Goal: Find specific page/section: Find specific page/section

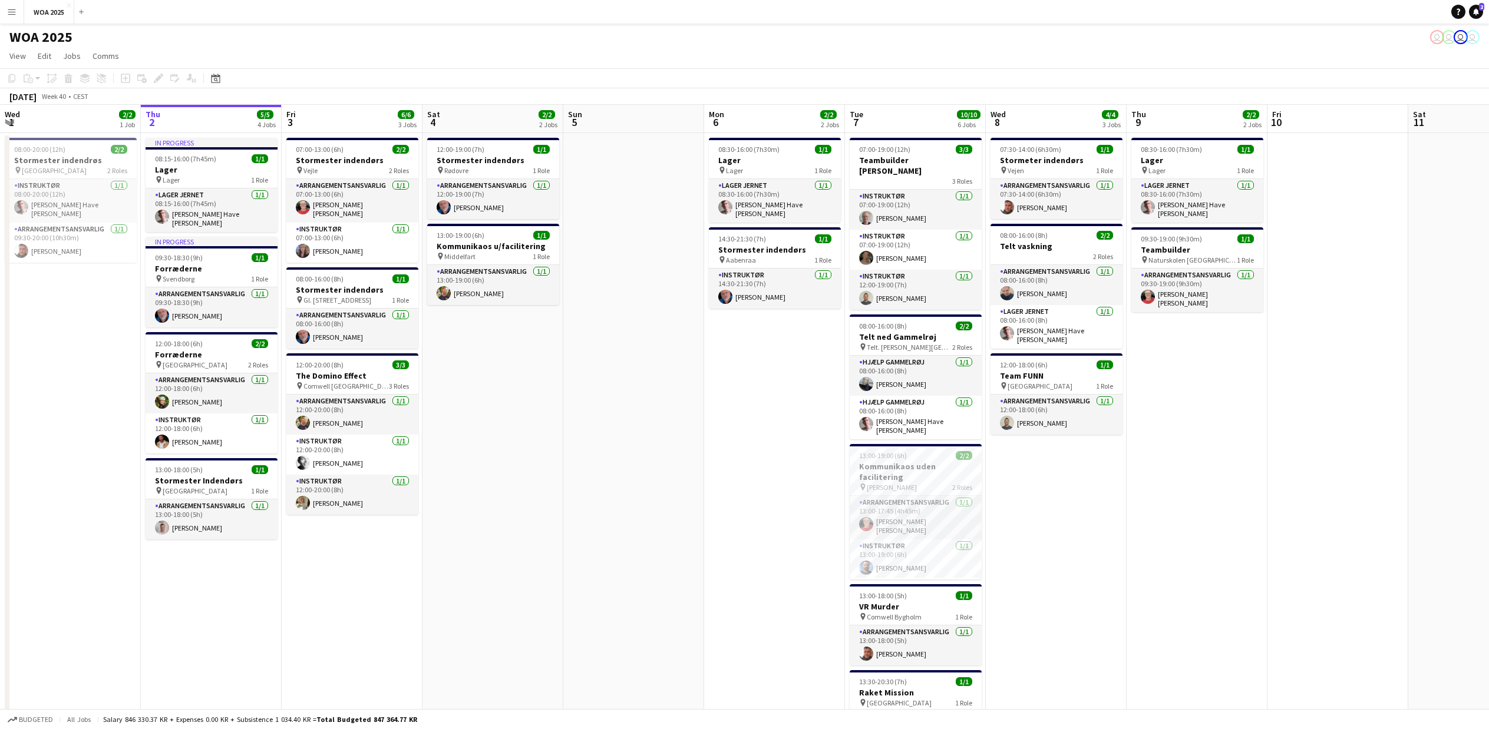
click at [10, 11] on app-icon "Menu" at bounding box center [11, 11] width 9 height 9
click at [155, 60] on link "My Workforce" at bounding box center [178, 64] width 118 height 24
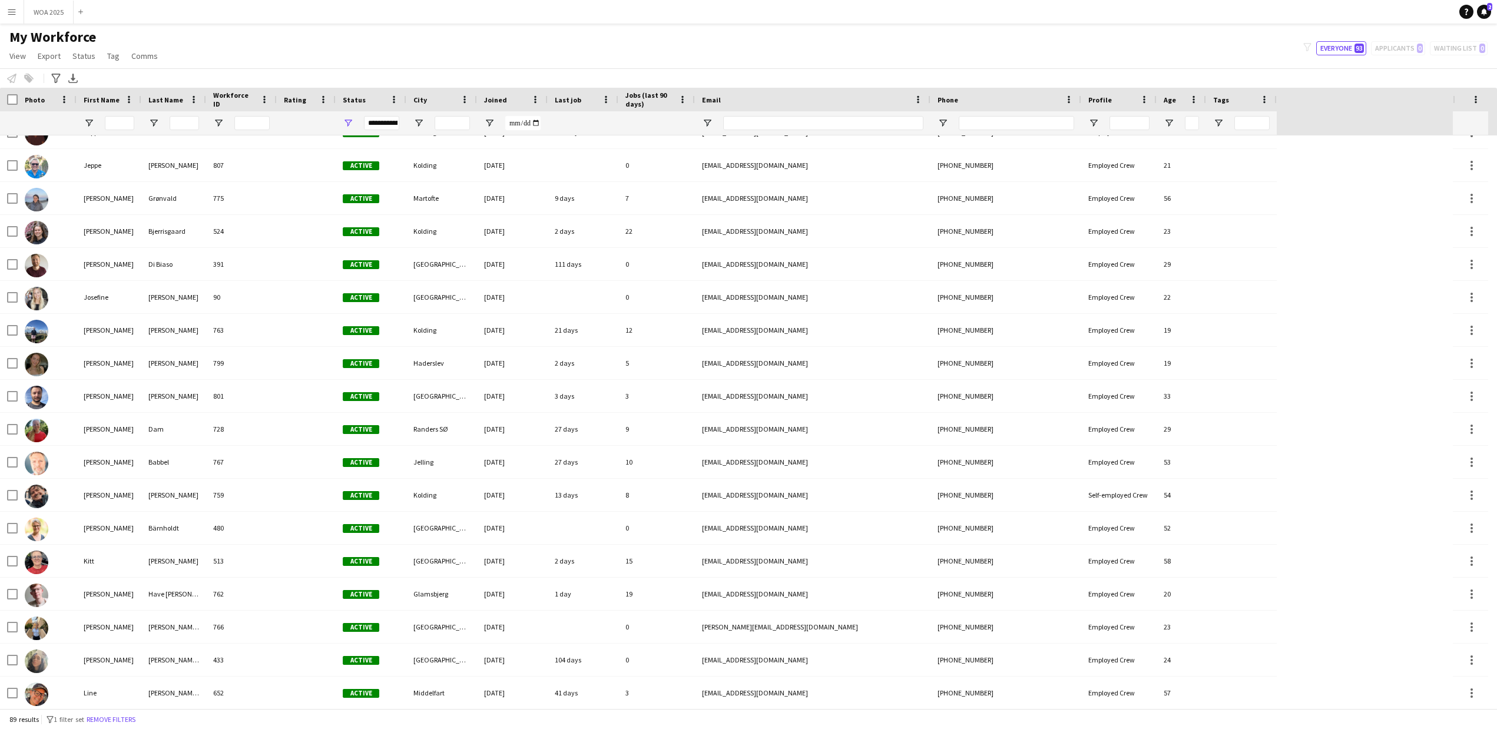
scroll to position [1215, 0]
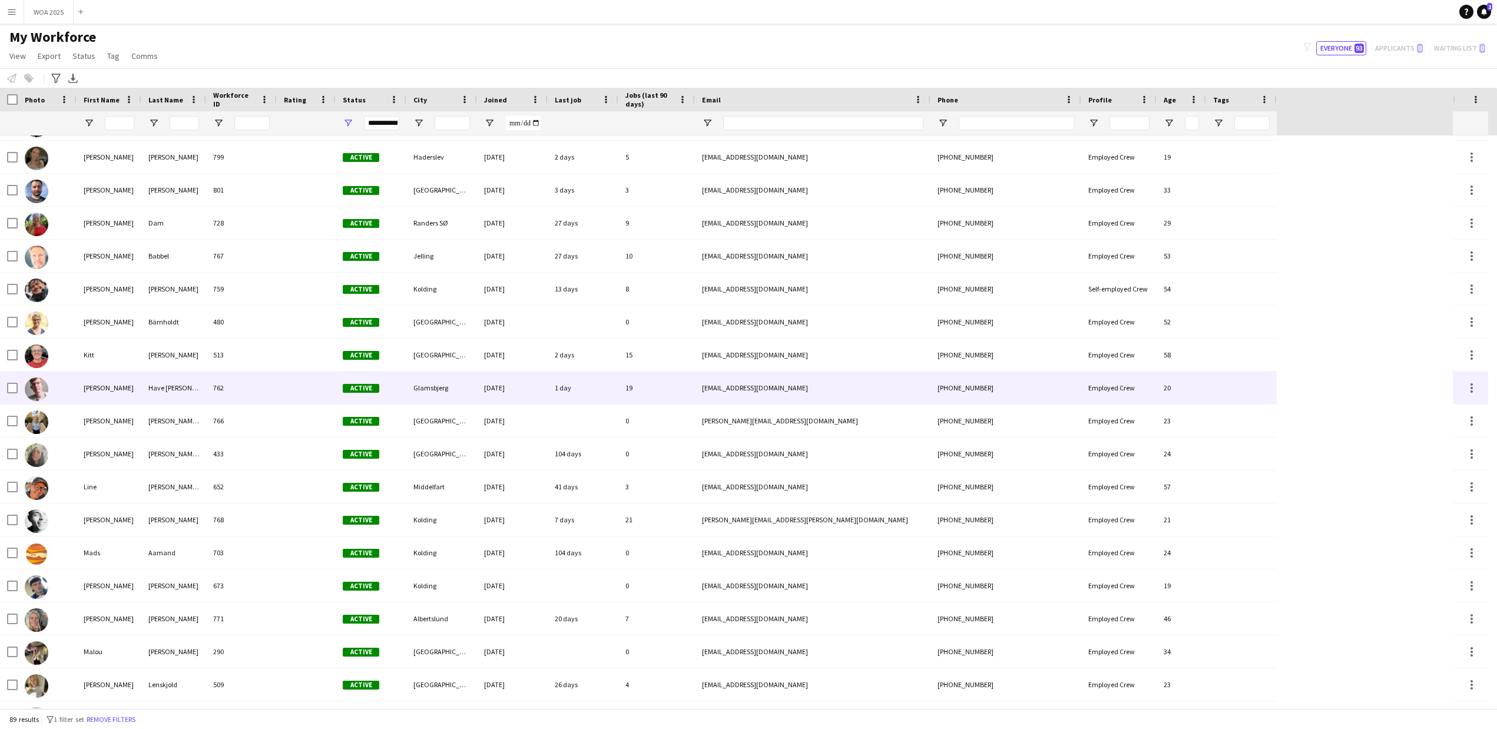
click at [96, 391] on div "[PERSON_NAME]" at bounding box center [109, 388] width 65 height 32
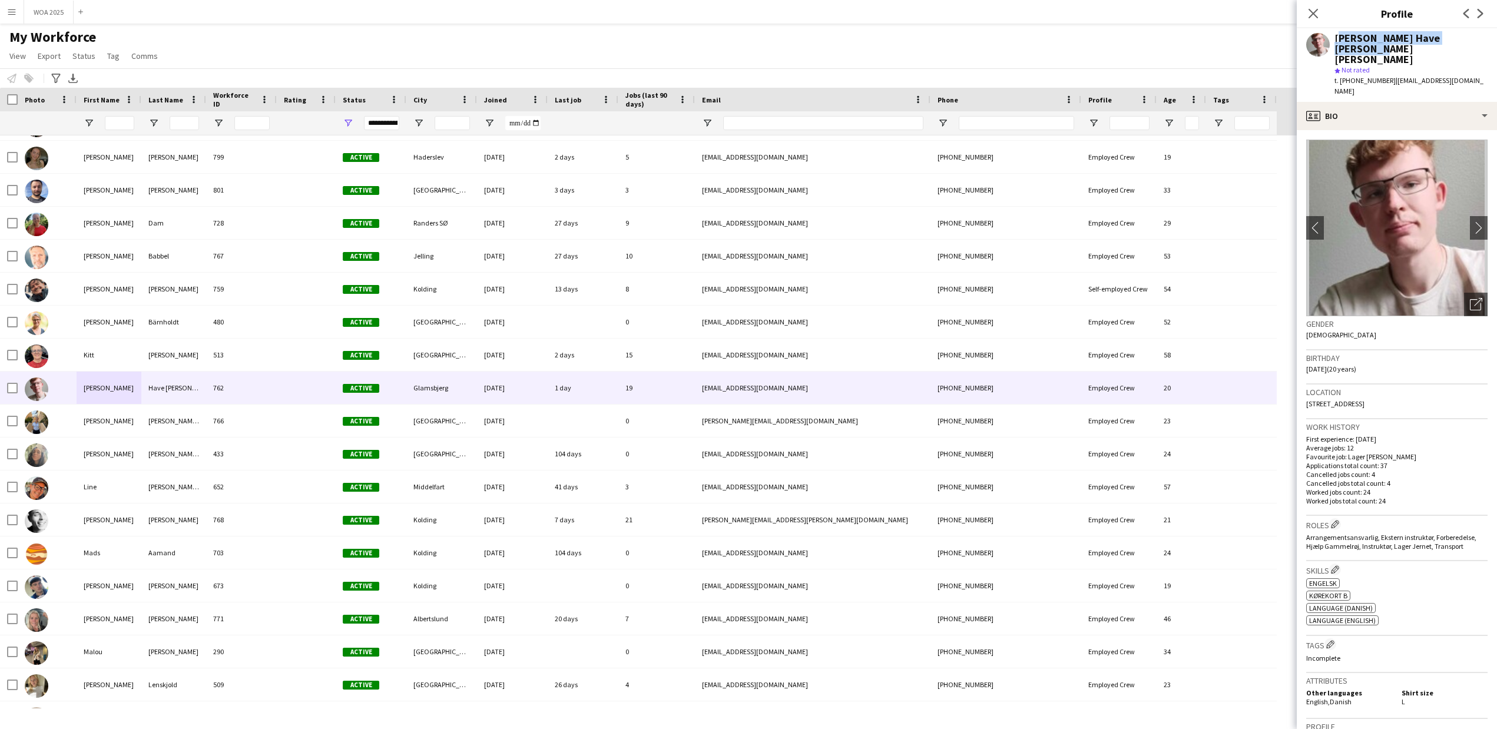
drag, startPoint x: 1472, startPoint y: 39, endPoint x: 1334, endPoint y: 39, distance: 138.4
click at [1334, 39] on div "[PERSON_NAME] Have [PERSON_NAME] [PERSON_NAME] star Not rated t. [PHONE_NUMBER]…" at bounding box center [1397, 65] width 200 height 74
copy div "[PERSON_NAME] Have [PERSON_NAME] [PERSON_NAME]"
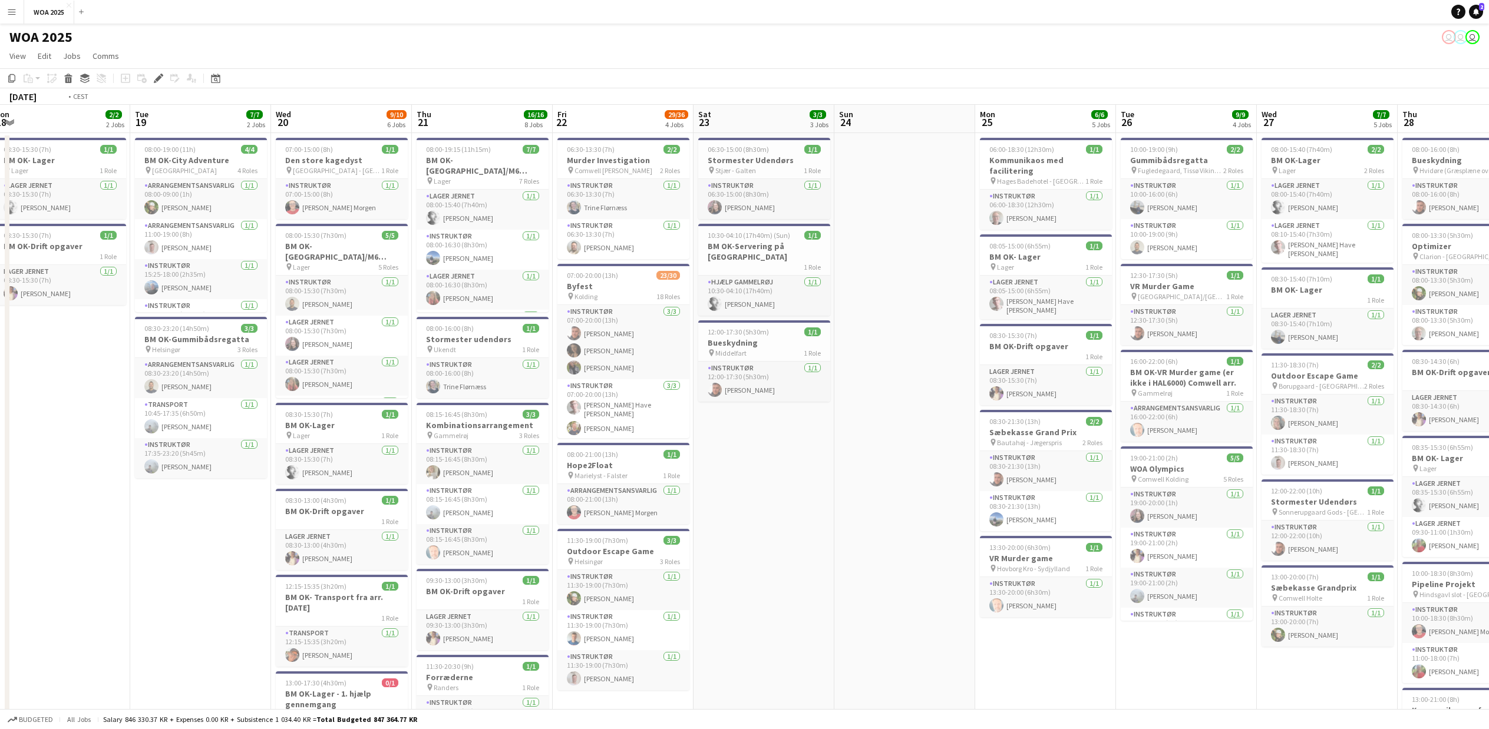
drag, startPoint x: 1070, startPoint y: 647, endPoint x: 202, endPoint y: 632, distance: 867.8
click at [202, 633] on app-calendar-viewport "Thu 14 2/2 1 Job Fri 15 6/6 3 Jobs Sat 16 Sun 17 Mon 18 2/2 2 Jobs Tue 19 7/7 2…" at bounding box center [744, 593] width 1489 height 977
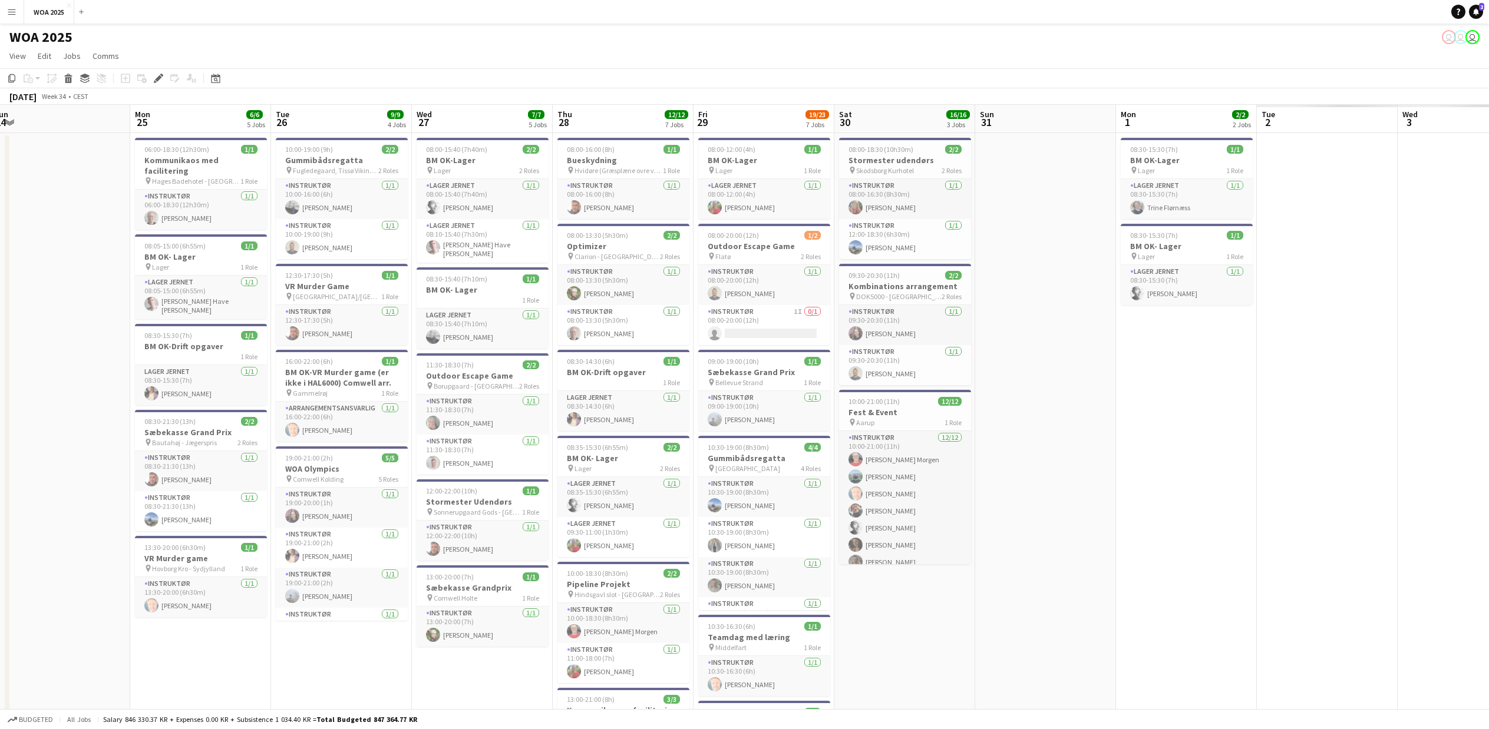
scroll to position [0, 428]
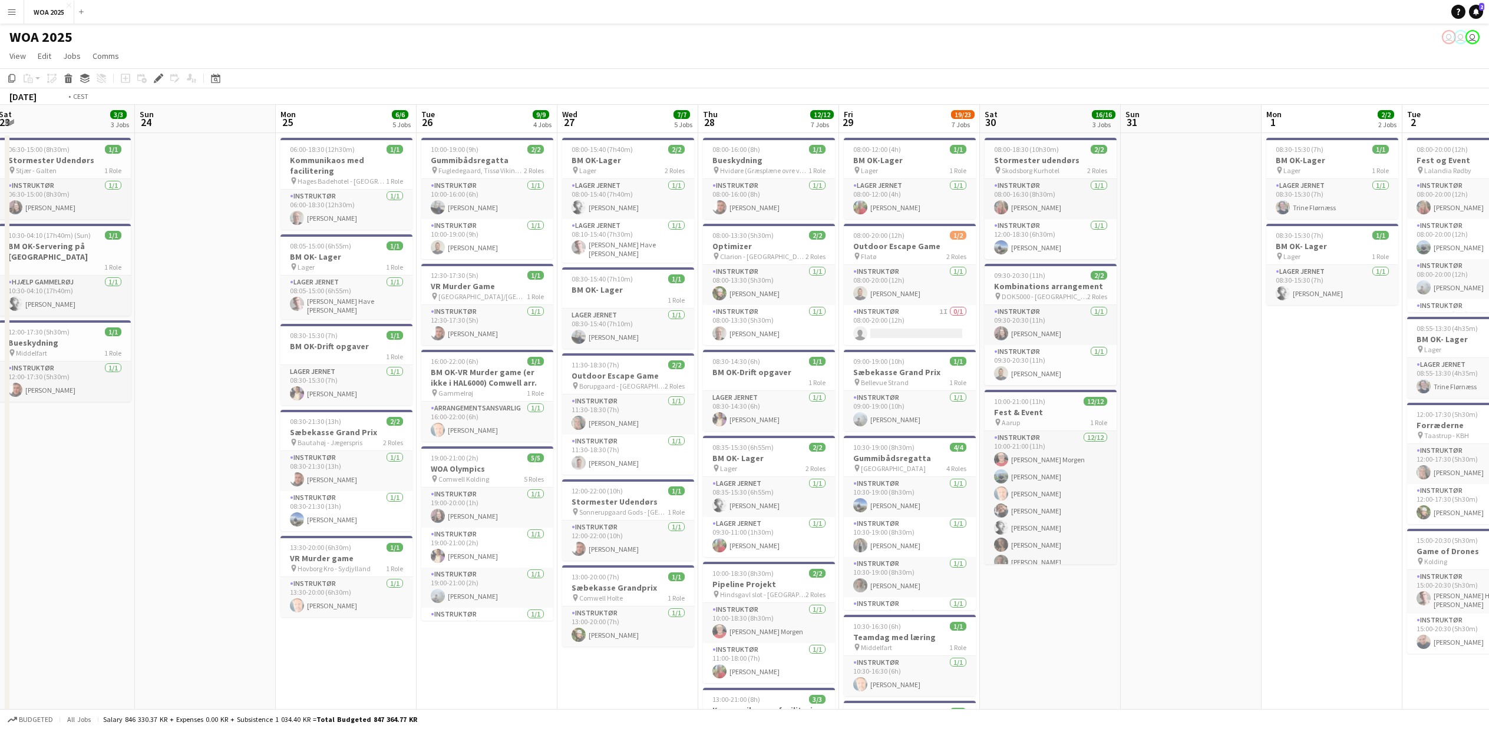
drag, startPoint x: 1176, startPoint y: 659, endPoint x: -296, endPoint y: 394, distance: 1495.8
click at [0, 394] on html "Menu Boards Boards Boards All jobs Status Workforce Workforce My Workforce Recr…" at bounding box center [744, 629] width 1489 height 1258
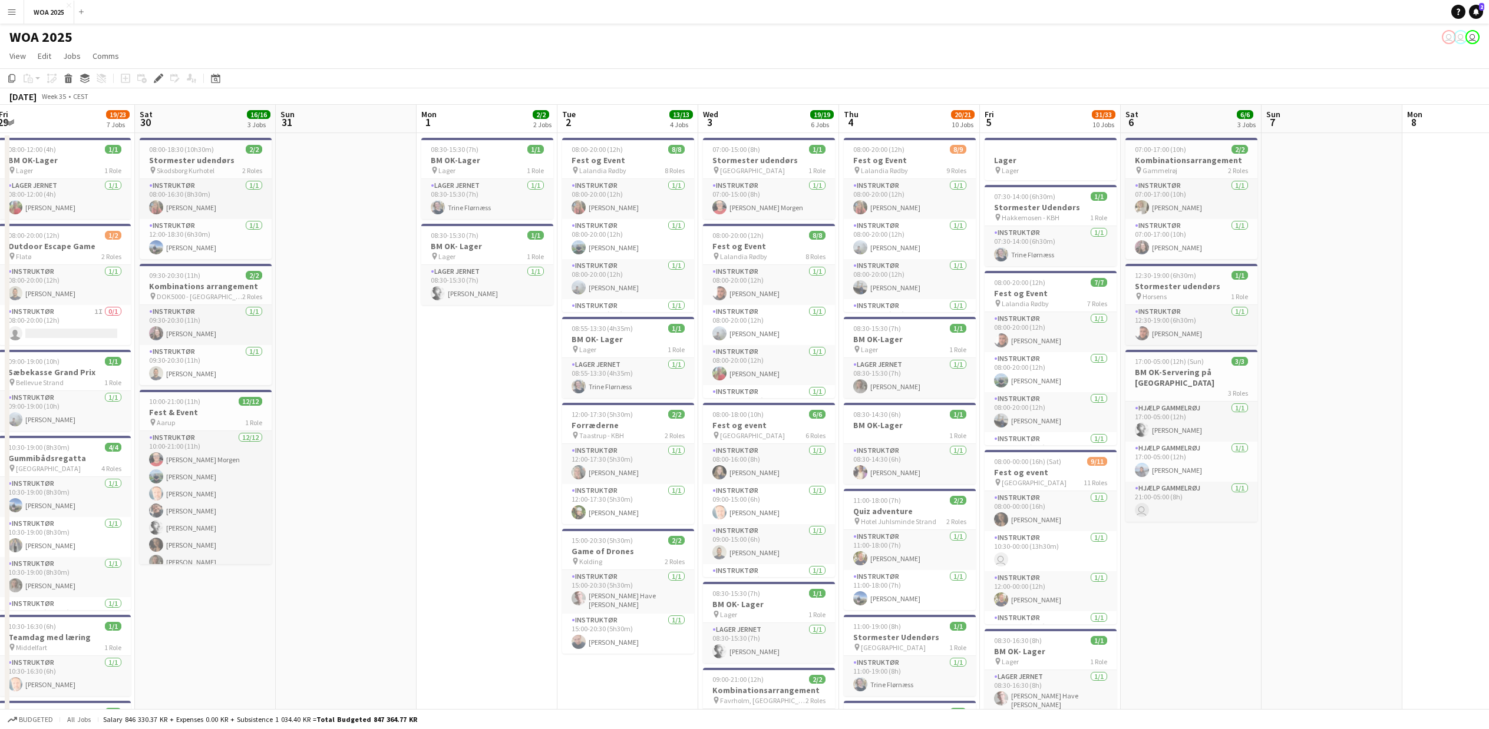
scroll to position [0, 342]
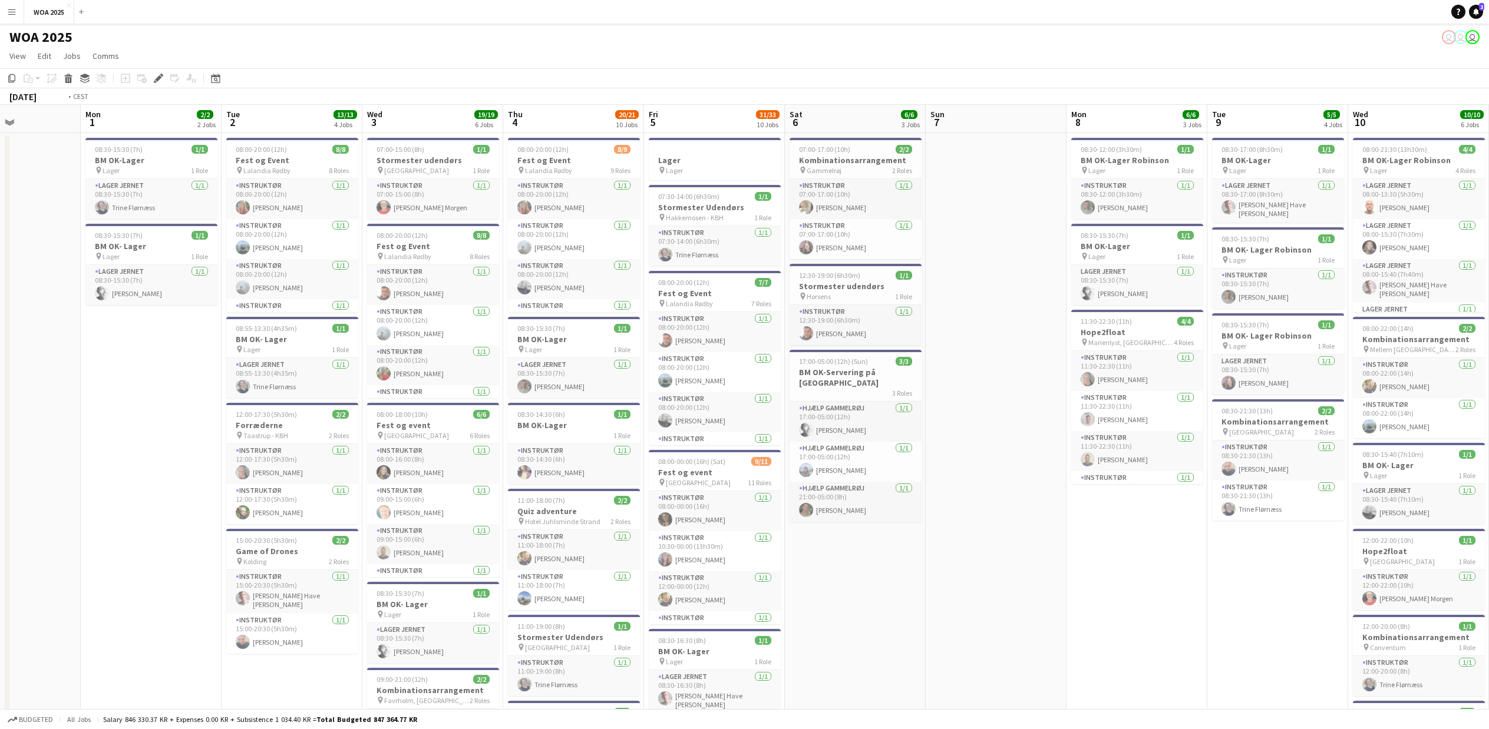
drag, startPoint x: 1348, startPoint y: 619, endPoint x: -190, endPoint y: 570, distance: 1538.8
click at [0, 570] on html "Menu Boards Boards Boards All jobs Status Workforce Workforce My Workforce Recr…" at bounding box center [744, 678] width 1489 height 1357
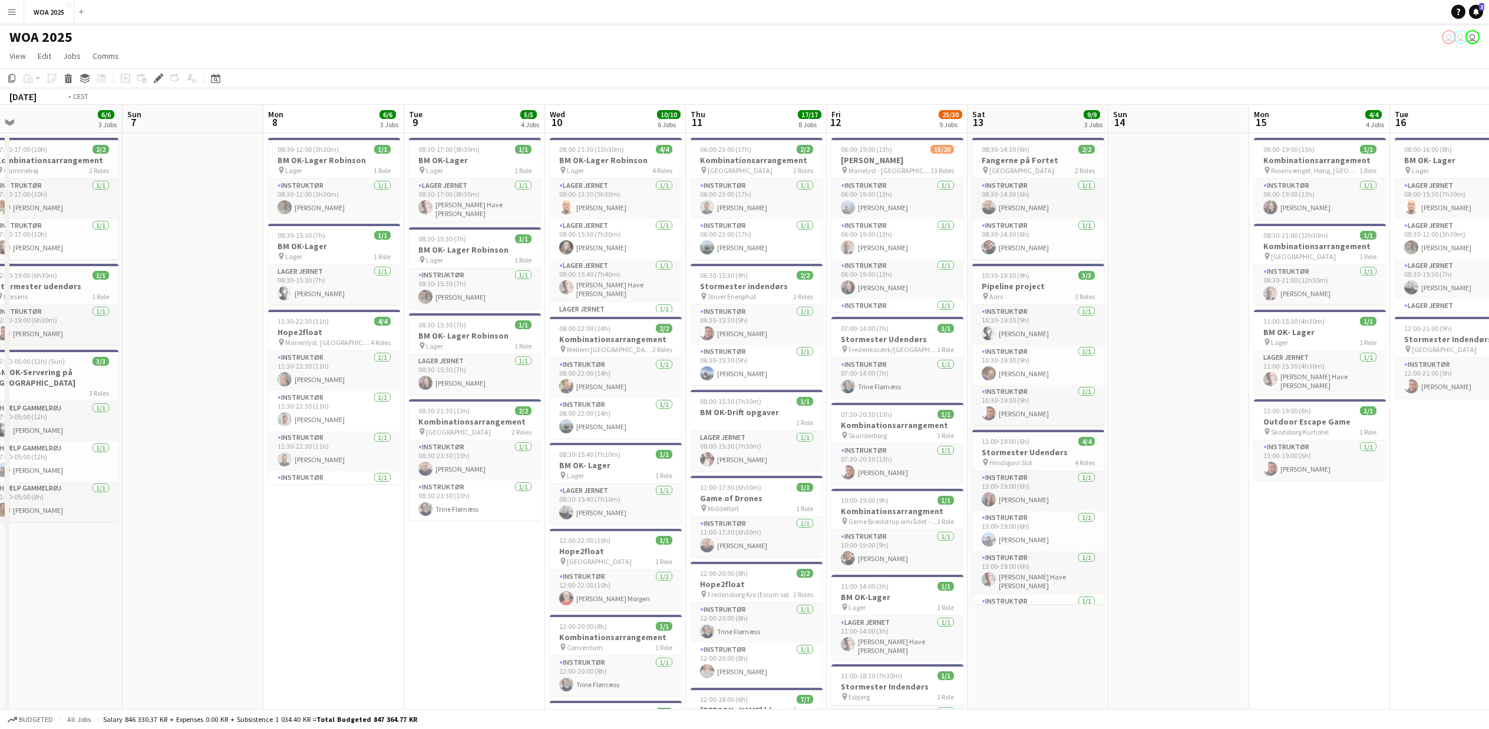
drag, startPoint x: 1427, startPoint y: 657, endPoint x: 112, endPoint y: 524, distance: 1321.6
click at [112, 538] on app-calendar-viewport "Mon 1 2/2 2 Jobs Tue 2 13/13 4 Jobs Wed 3 19/19 6 Jobs Thu 4 20/21 10 Jobs Fri …" at bounding box center [744, 721] width 1489 height 1232
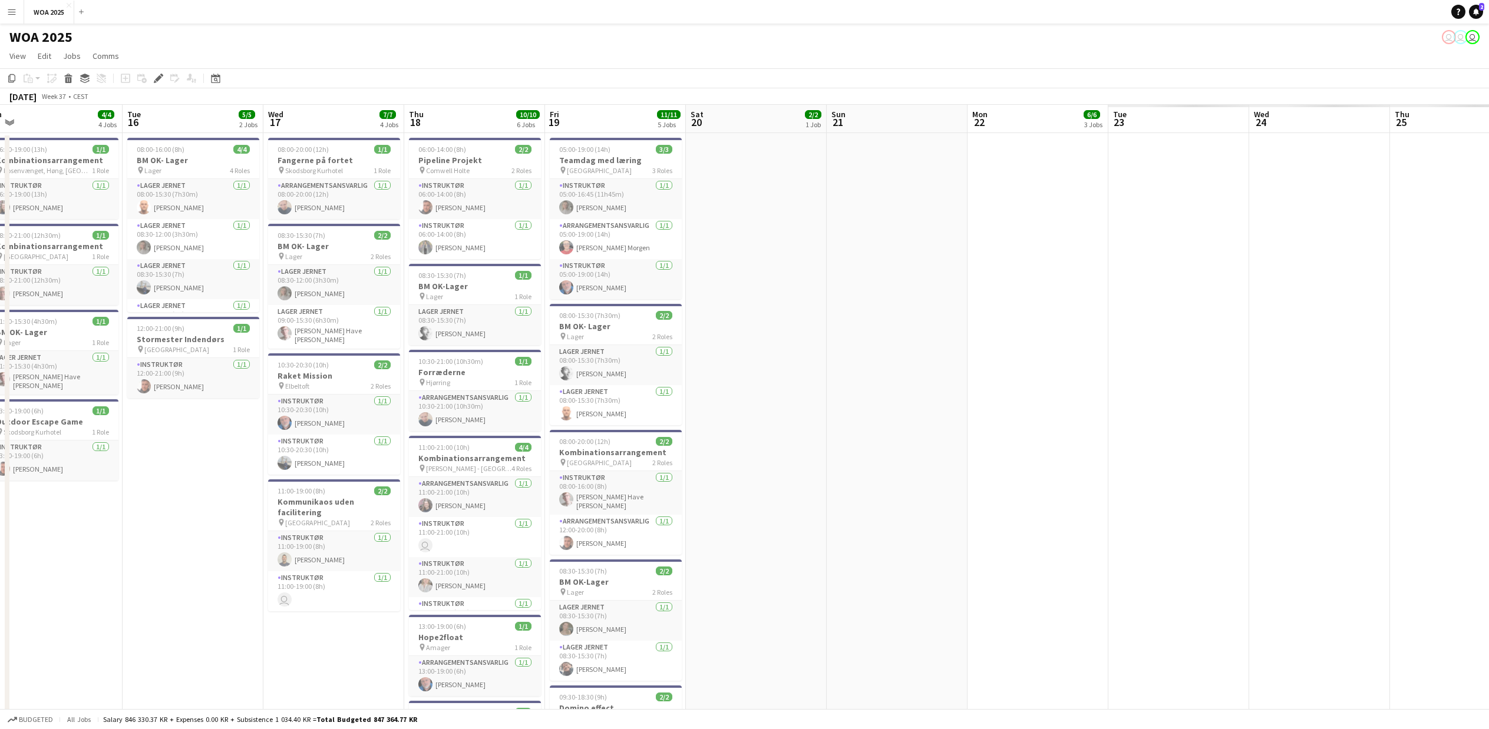
scroll to position [0, 389]
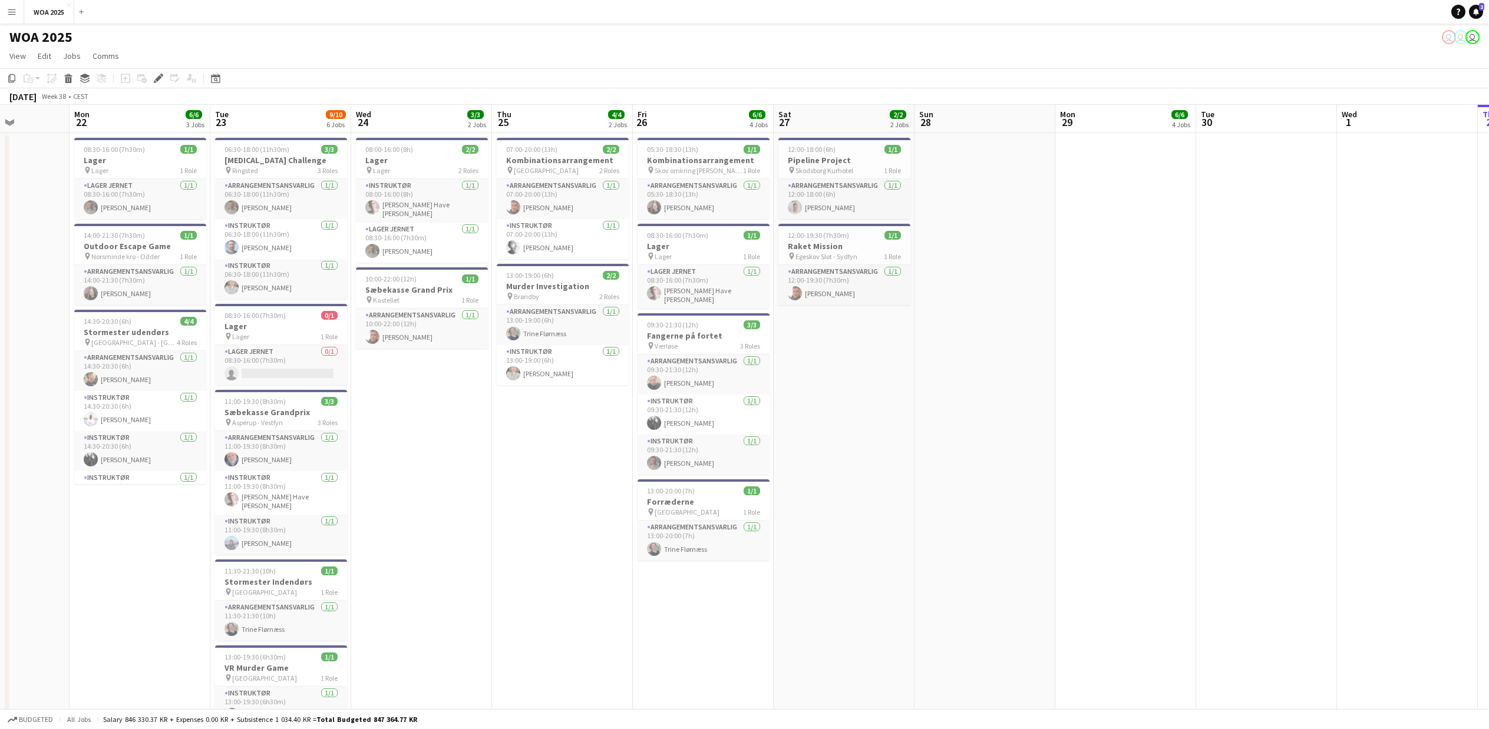
drag, startPoint x: 1289, startPoint y: 633, endPoint x: -113, endPoint y: 322, distance: 1436.1
click at [0, 322] on html "Menu Boards Boards Boards All jobs Status Workforce Workforce My Workforce Recr…" at bounding box center [744, 678] width 1489 height 1357
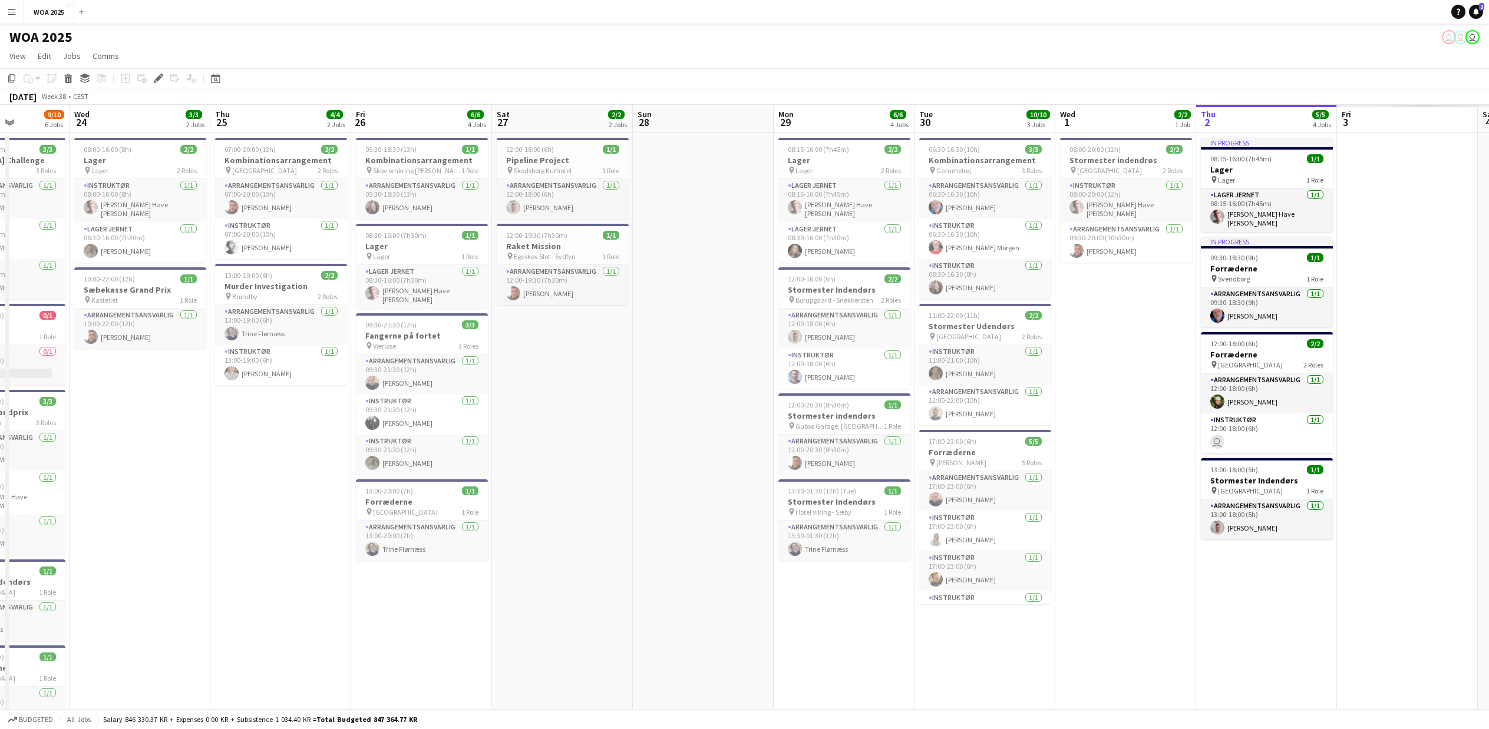
scroll to position [0, 353]
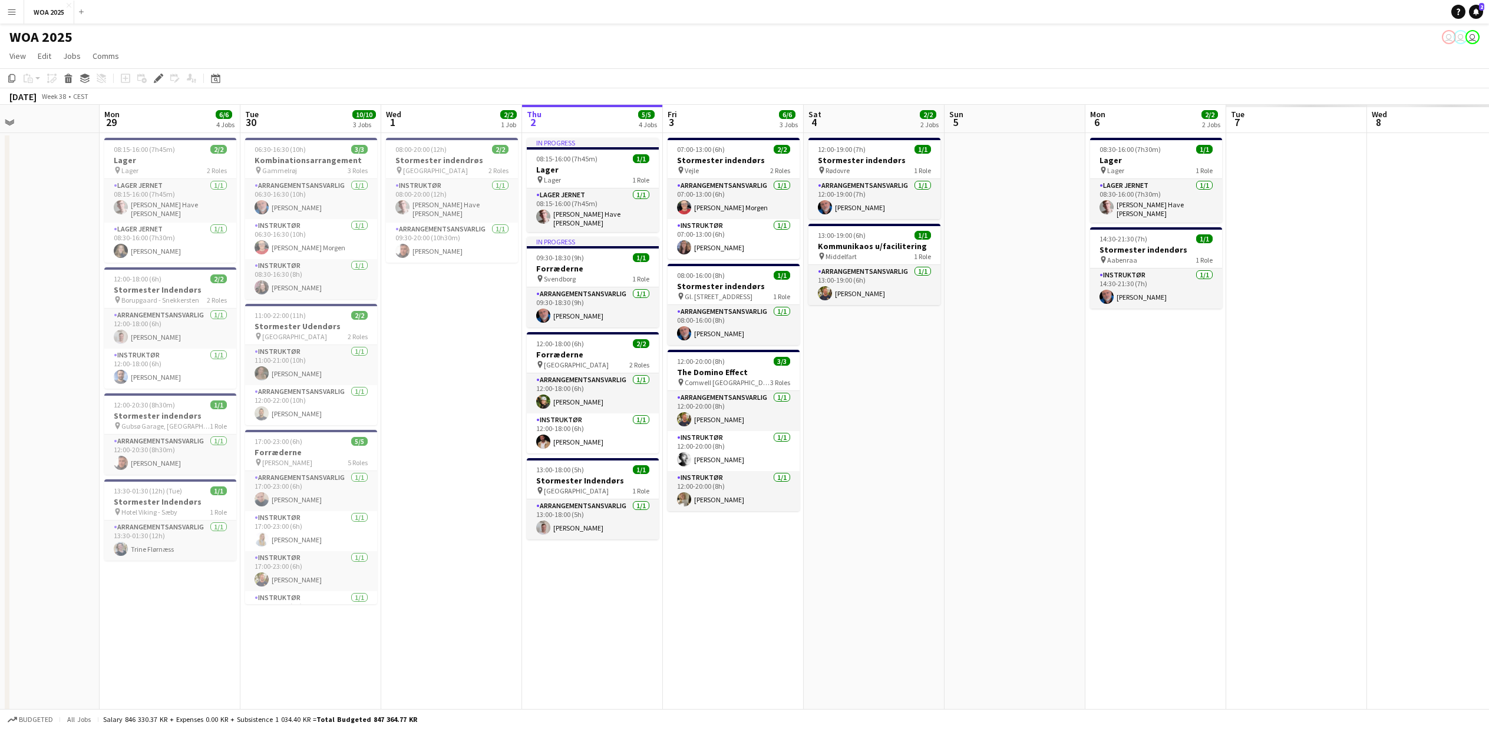
drag, startPoint x: 979, startPoint y: 549, endPoint x: -117, endPoint y: 212, distance: 1146.9
click at [0, 212] on html "Menu Boards Boards Boards All jobs Status Workforce Workforce My Workforce Recr…" at bounding box center [744, 678] width 1489 height 1357
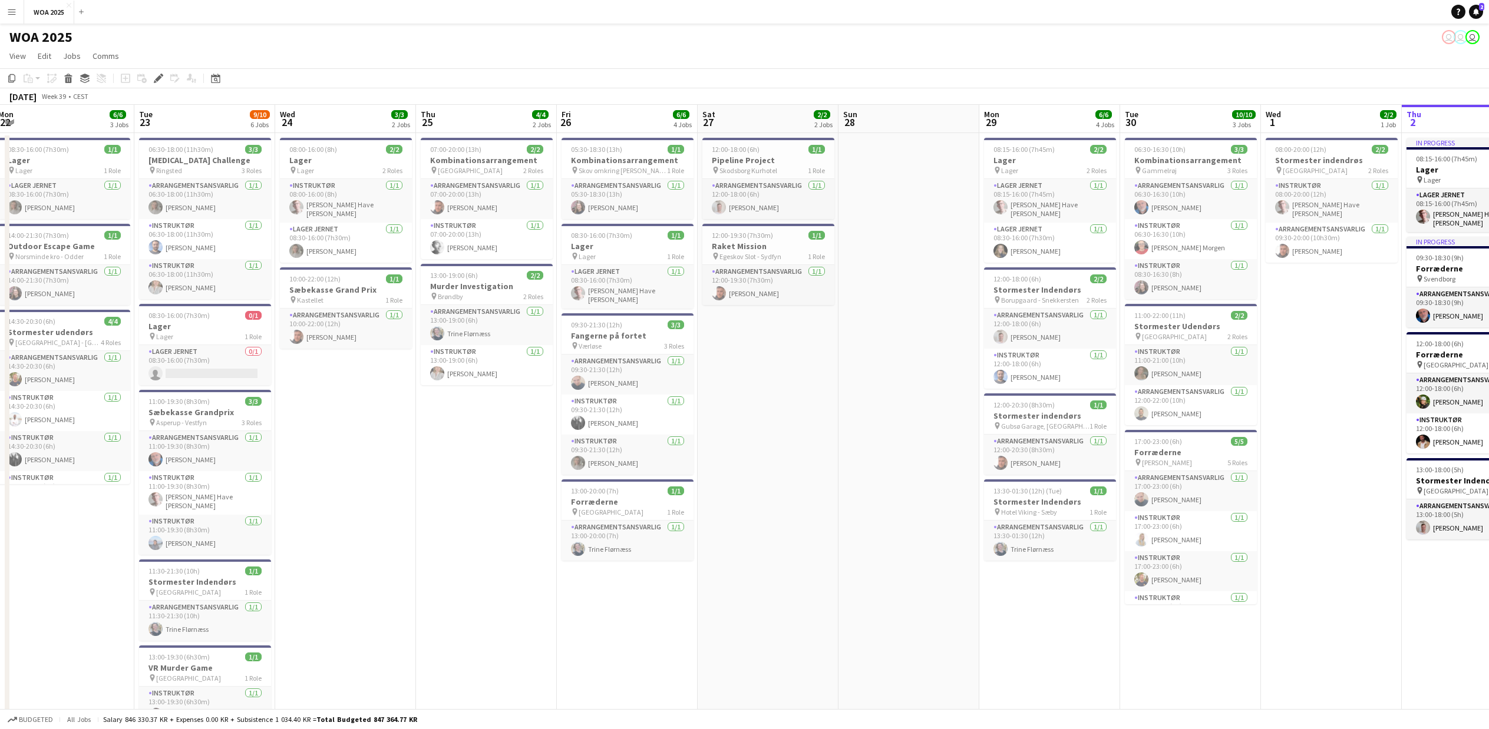
scroll to position [0, 282]
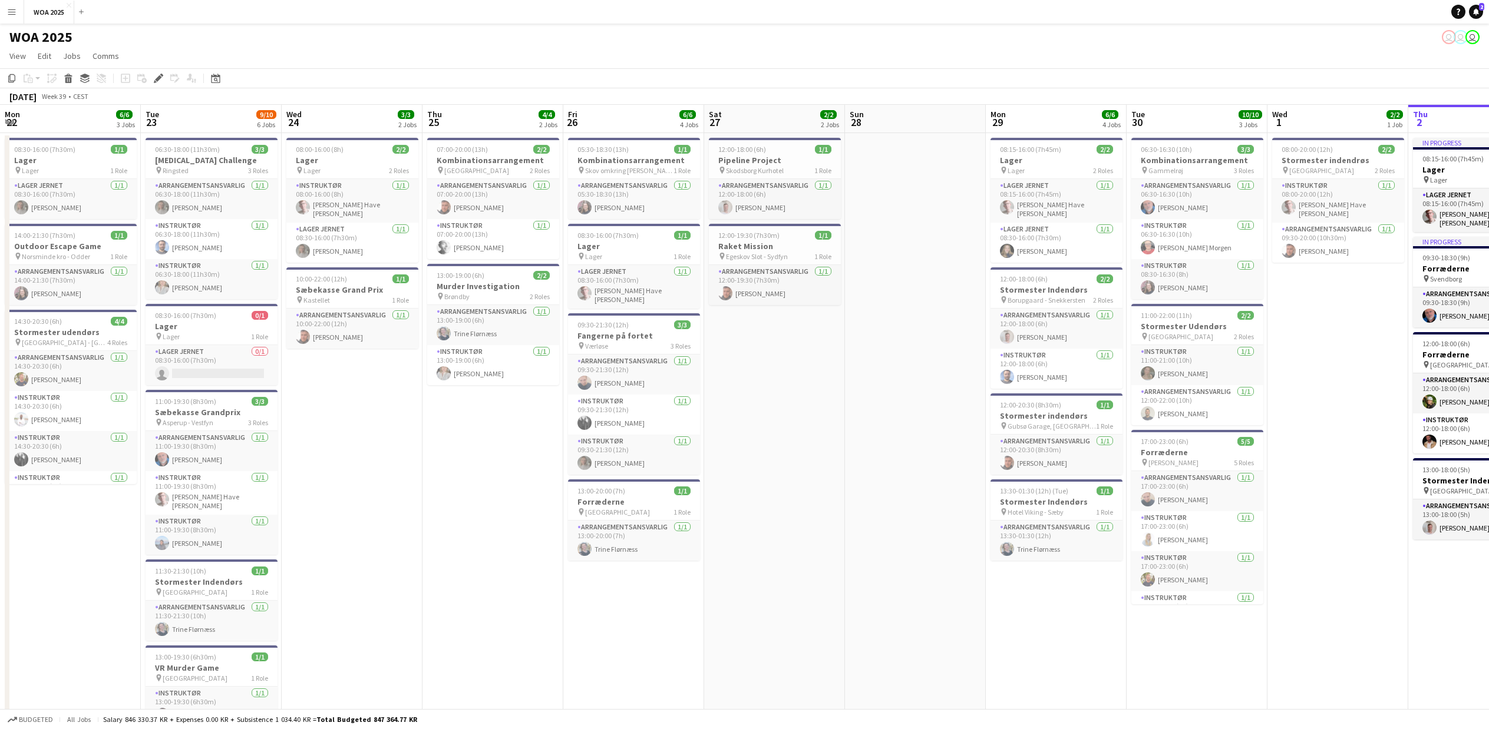
drag, startPoint x: 341, startPoint y: 634, endPoint x: 1421, endPoint y: 634, distance: 1080.4
click at [1488, 634] on html "Menu Boards Boards Boards All jobs Status Workforce Workforce My Workforce Recr…" at bounding box center [744, 678] width 1489 height 1357
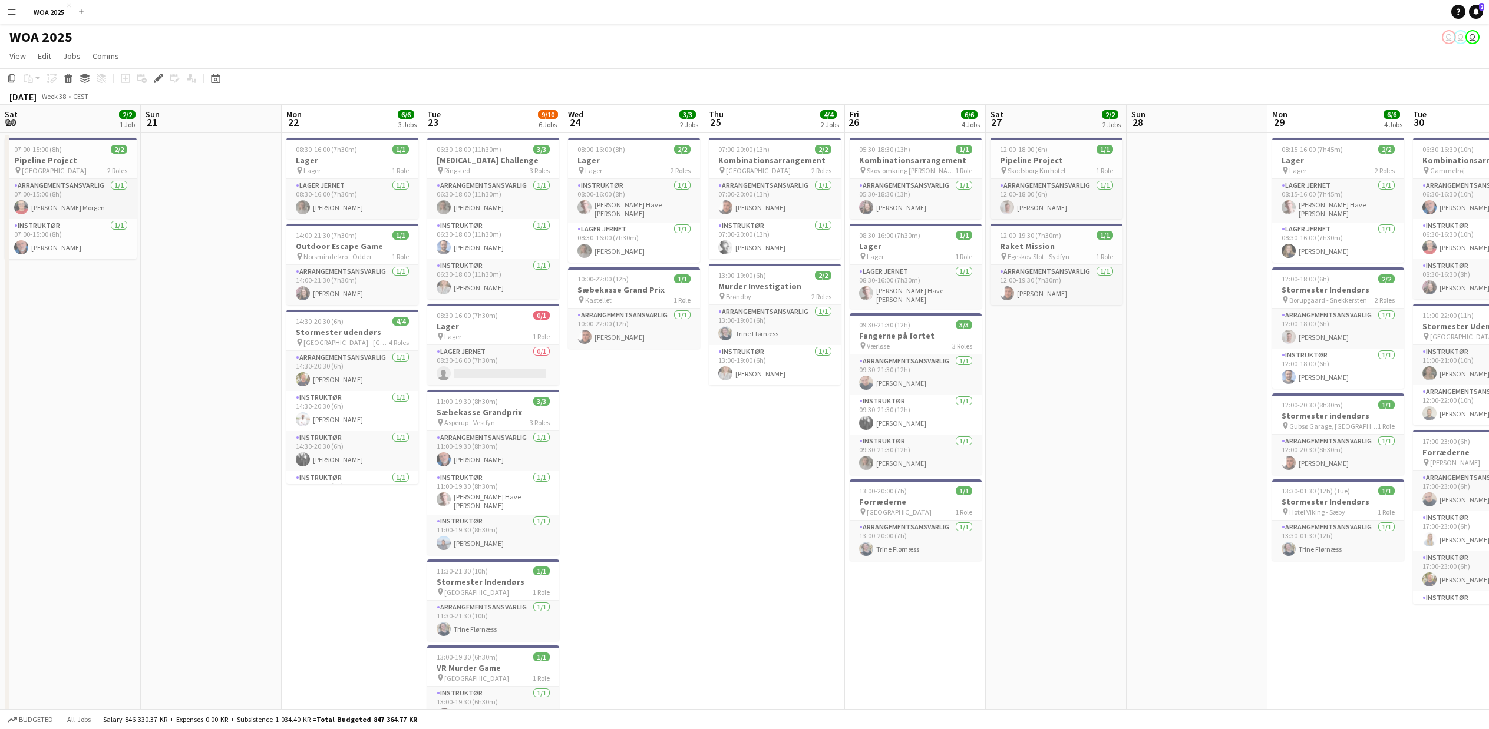
drag, startPoint x: 674, startPoint y: 636, endPoint x: 1674, endPoint y: 608, distance: 1000.1
click at [1488, 608] on html "Menu Boards Boards Boards All jobs Status Workforce Workforce My Workforce Recr…" at bounding box center [744, 678] width 1489 height 1357
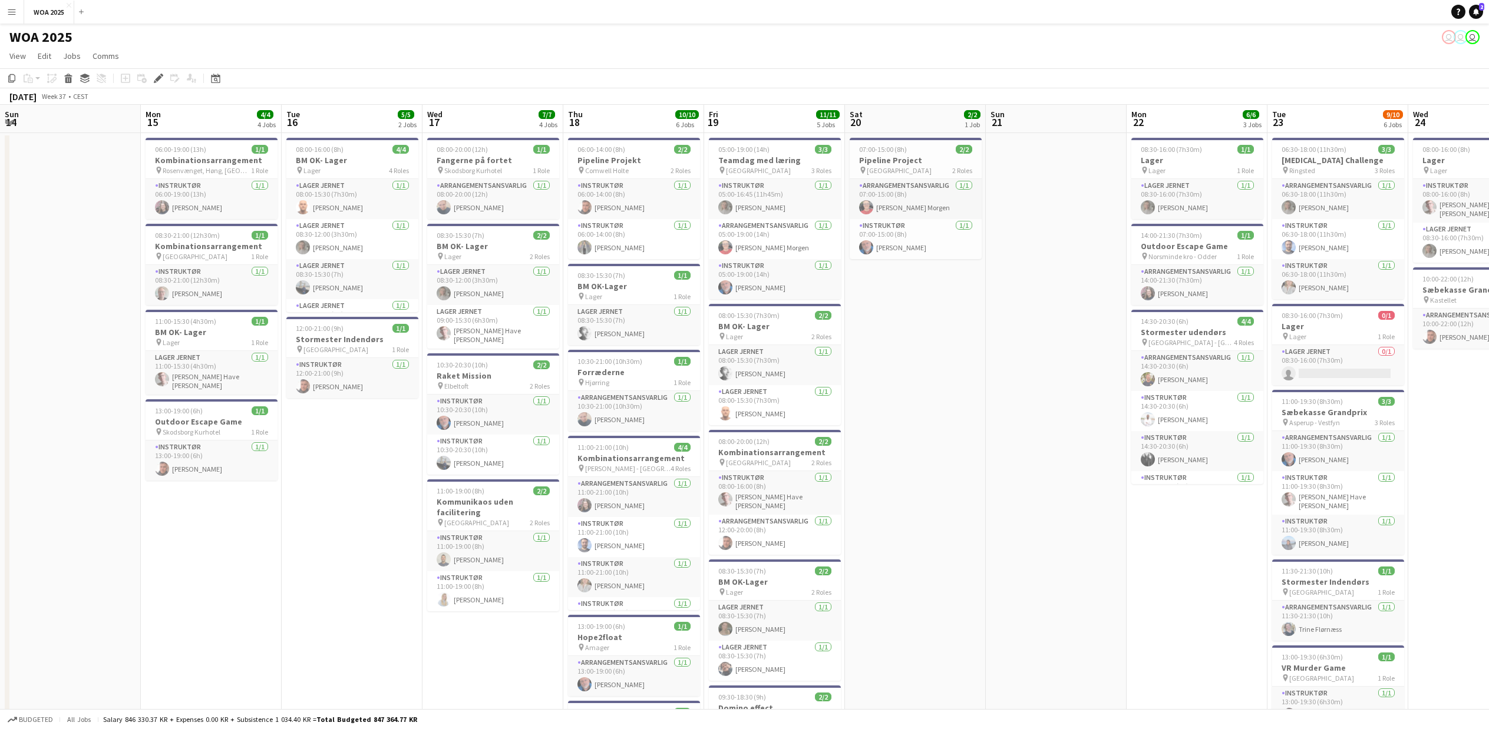
scroll to position [0, 282]
drag, startPoint x: 474, startPoint y: 620, endPoint x: 2150, endPoint y: 596, distance: 1676.1
click at [1488, 596] on html "Menu Boards Boards Boards All jobs Status Workforce Workforce My Workforce Recr…" at bounding box center [744, 678] width 1489 height 1357
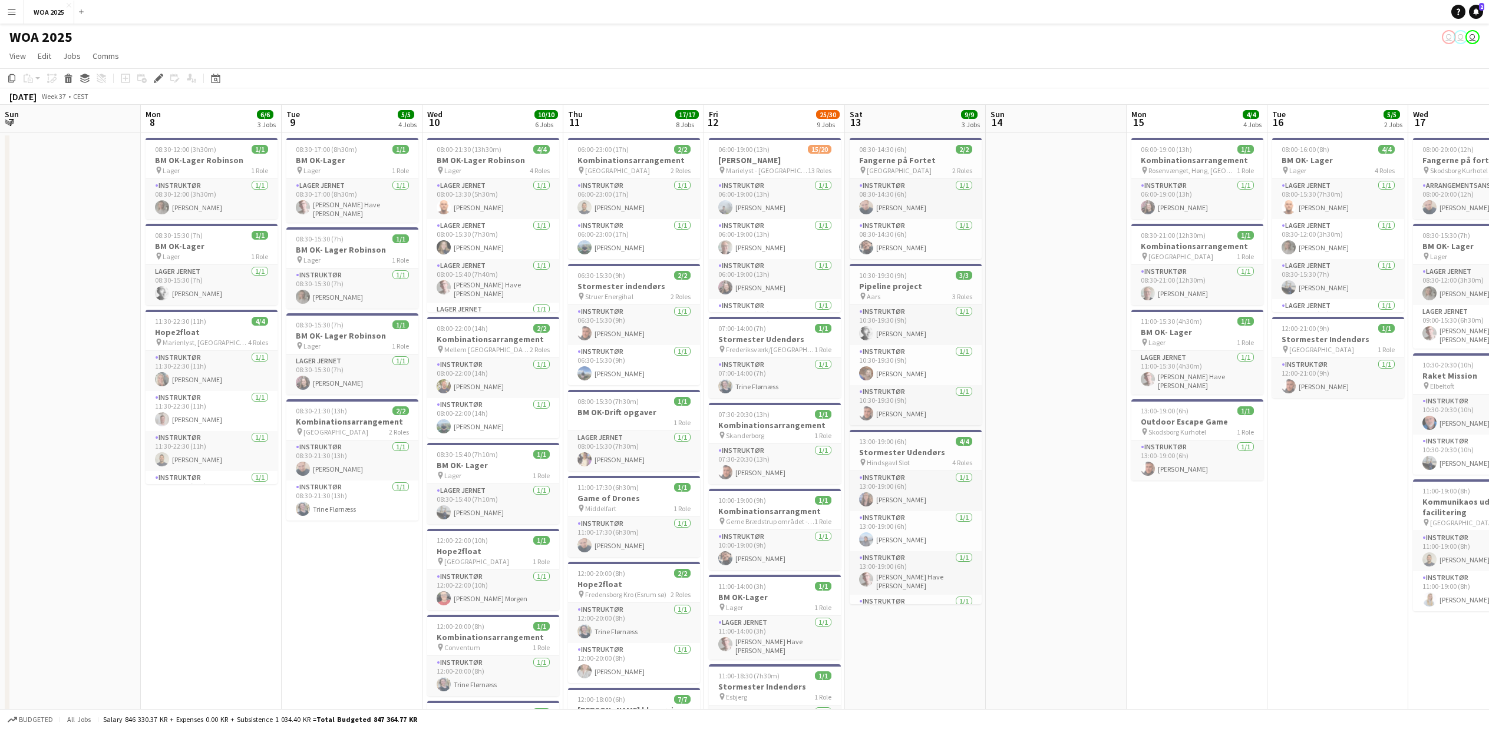
drag, startPoint x: 358, startPoint y: 602, endPoint x: 1813, endPoint y: 616, distance: 1455.1
click at [1488, 616] on html "Menu Boards Boards Boards All jobs Status Workforce Workforce My Workforce Recr…" at bounding box center [744, 678] width 1489 height 1357
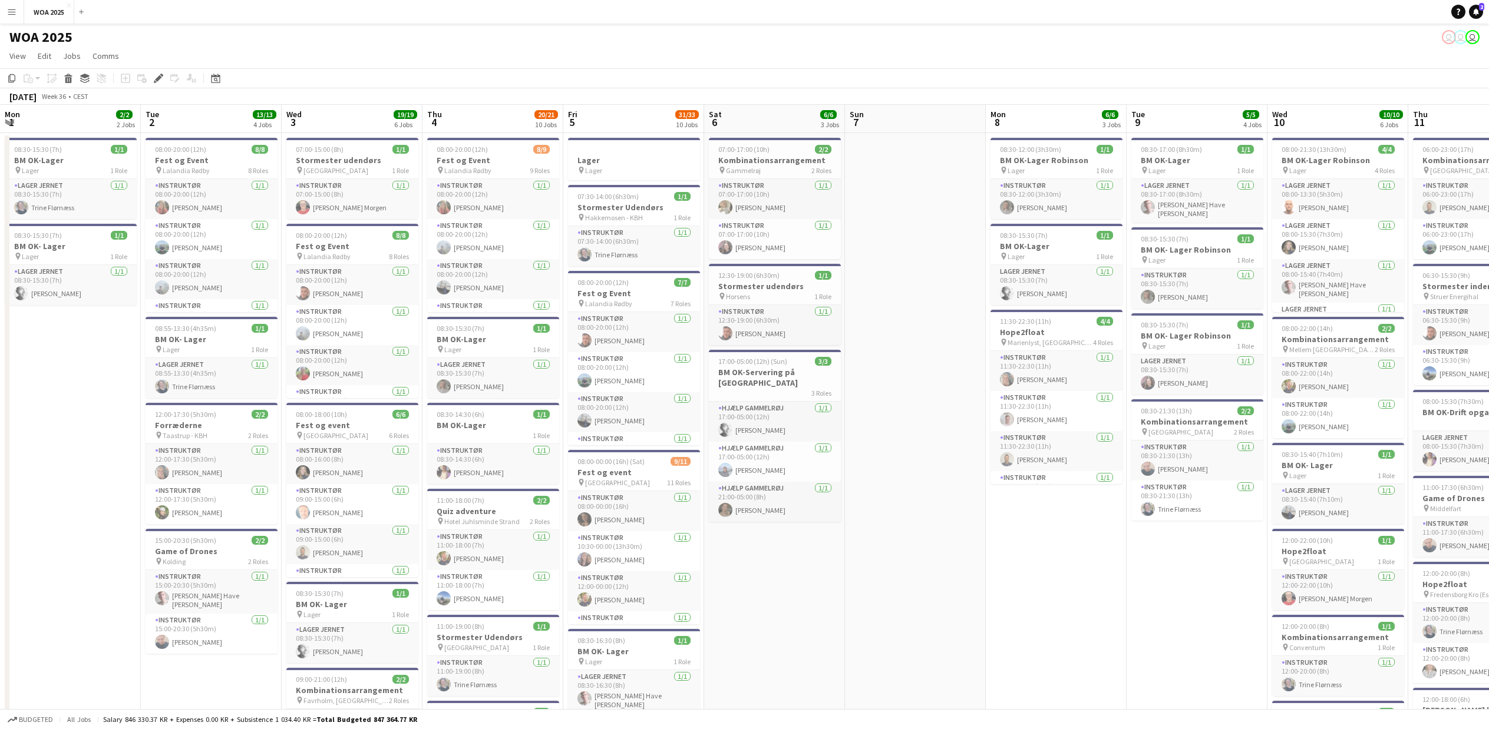
drag, startPoint x: 136, startPoint y: 626, endPoint x: 1994, endPoint y: 629, distance: 1857.9
click at [1488, 629] on html "Menu Boards Boards Boards All jobs Status Workforce Workforce My Workforce Recr…" at bounding box center [744, 678] width 1489 height 1357
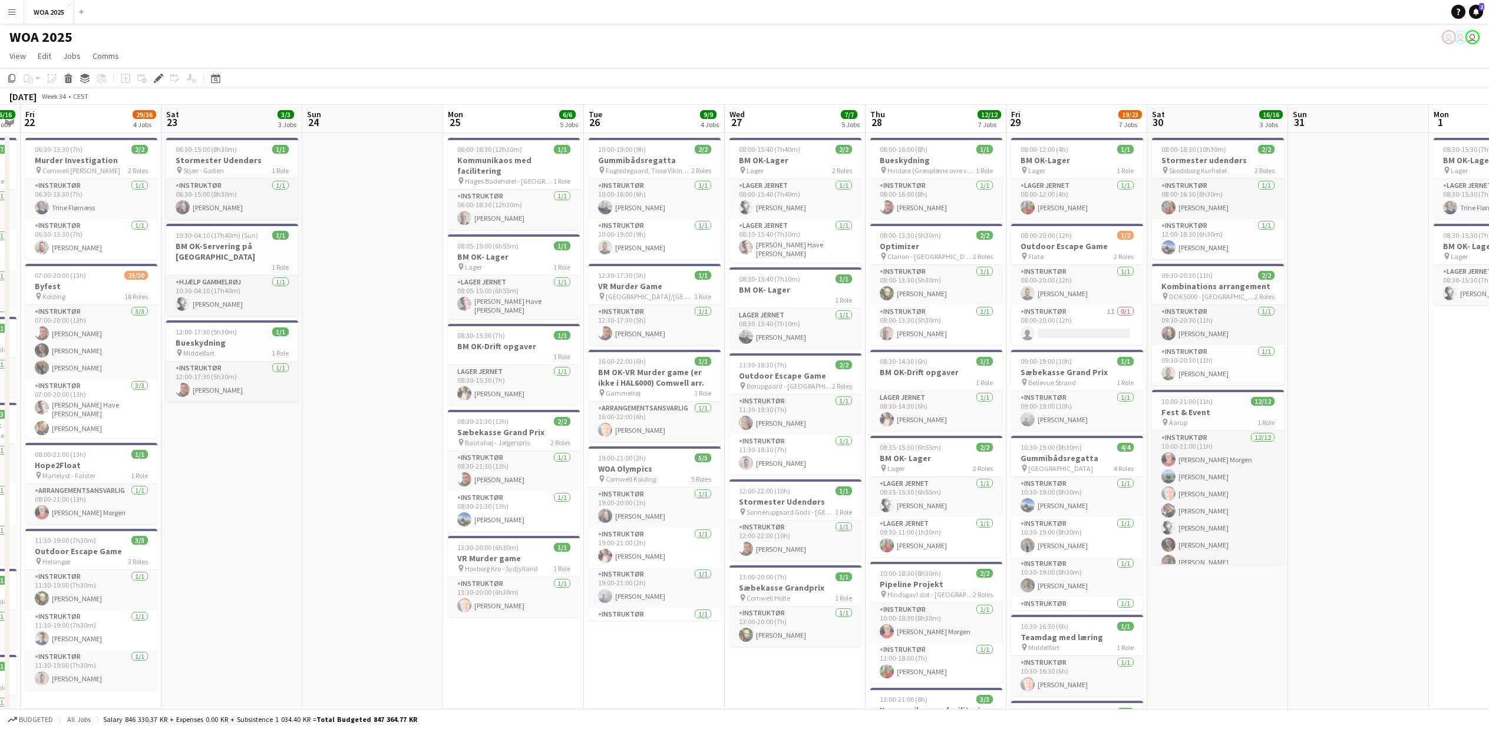
scroll to position [0, 323]
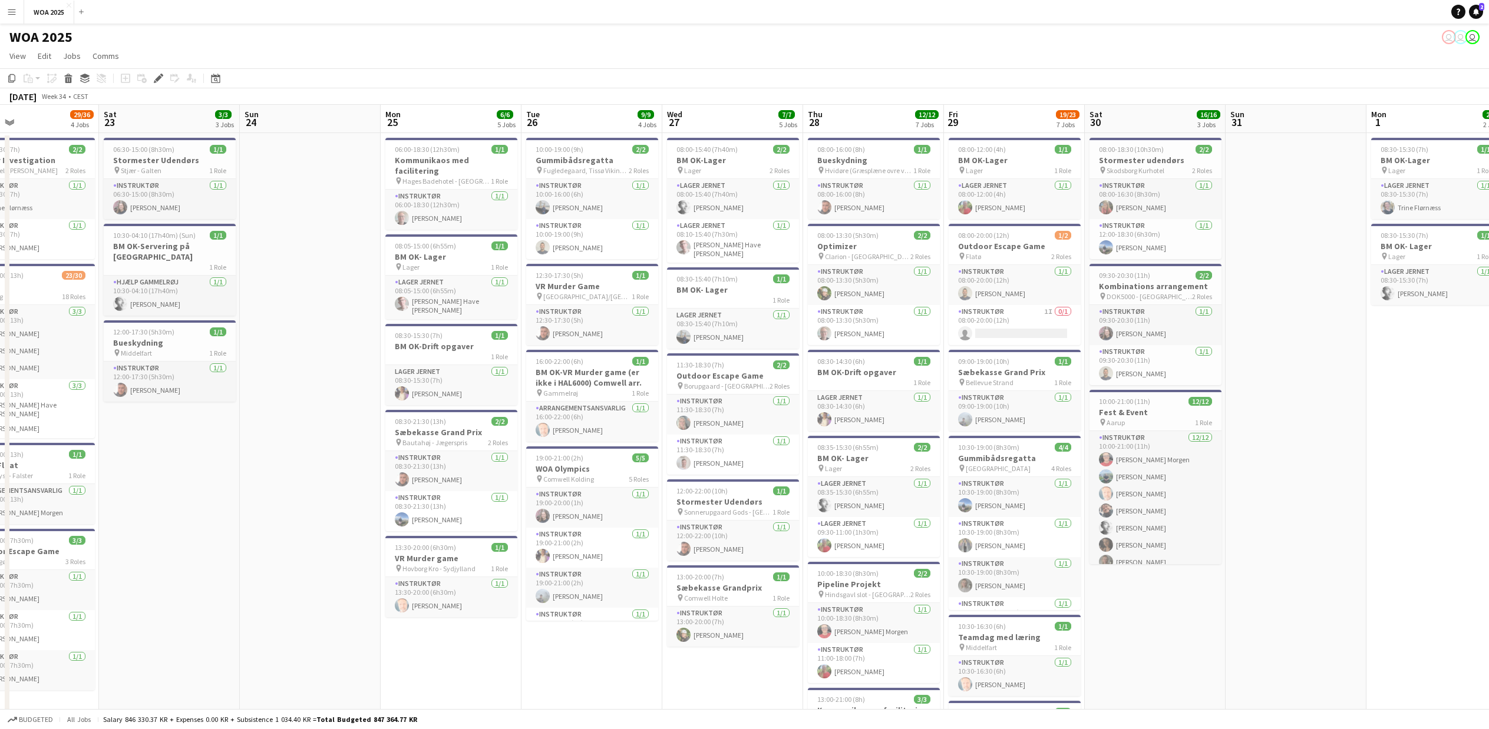
drag, startPoint x: 68, startPoint y: 629, endPoint x: 1434, endPoint y: 637, distance: 1366.1
click at [1434, 637] on app-calendar-viewport "Wed 20 9/10 6 Jobs Thu 21 16/16 8 Jobs Fri 22 29/36 4 Jobs Sat 23 3/3 3 Jobs Su…" at bounding box center [744, 721] width 1489 height 1232
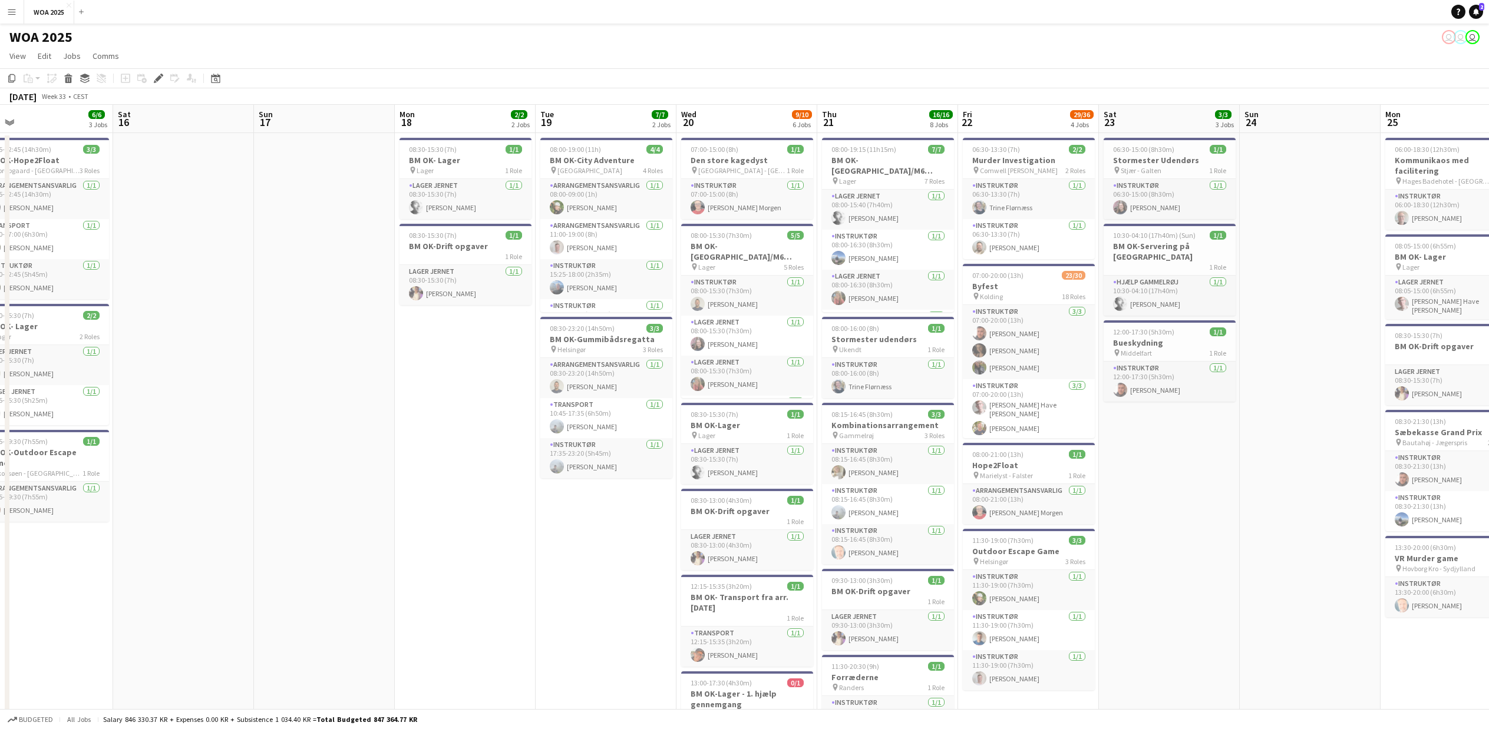
drag, startPoint x: 258, startPoint y: 638, endPoint x: 1388, endPoint y: 639, distance: 1129.8
click at [1397, 639] on app-calendar-viewport "Wed 13 Thu 14 2/2 1 Job Fri 15 6/6 3 Jobs Sat 16 Sun 17 Mon 18 2/2 2 Jobs Tue 1…" at bounding box center [744, 721] width 1489 height 1232
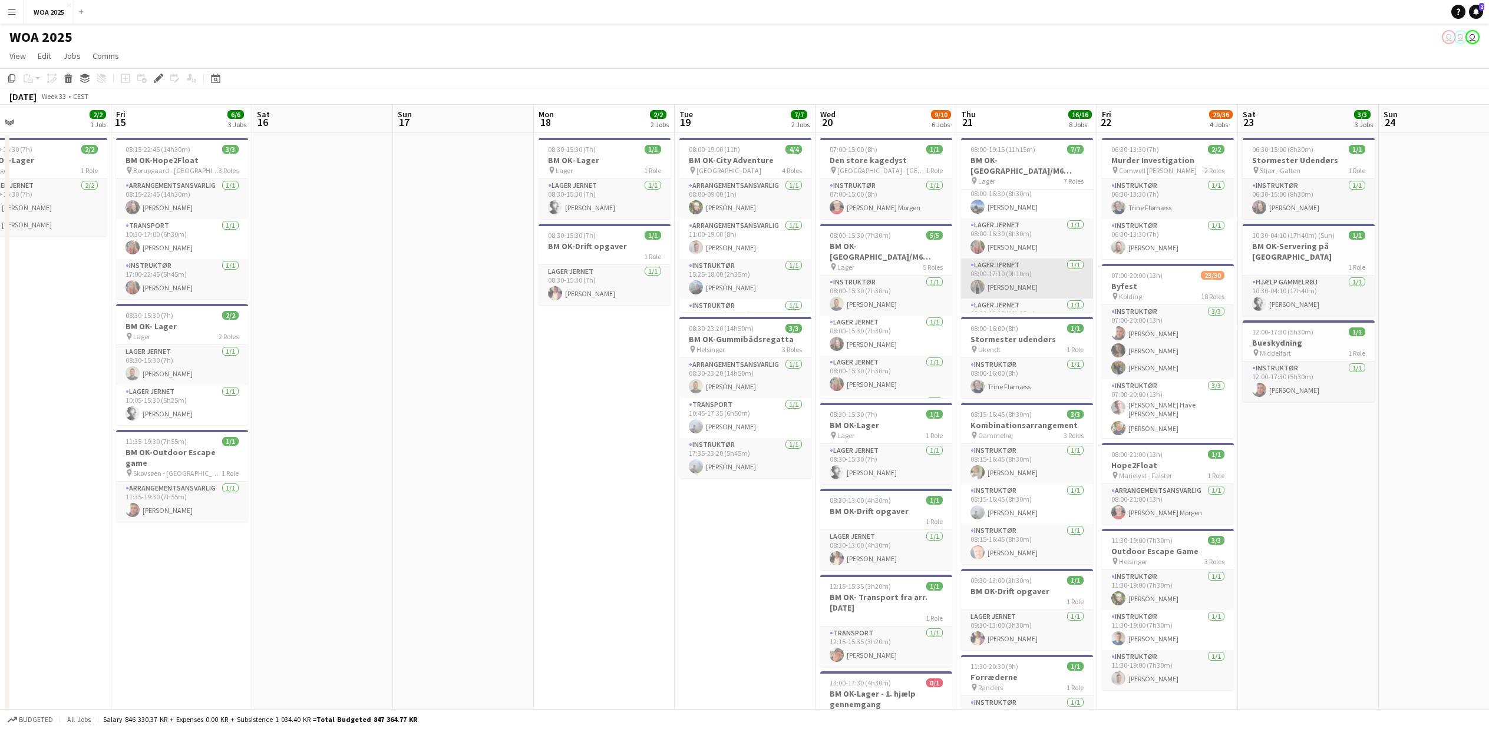
scroll to position [161, 0]
click at [1023, 261] on app-card-role "Lager Jernet 1/1 08:30-19:15 (10h45m) Caroline Steenholdt Jensen" at bounding box center [1027, 252] width 132 height 40
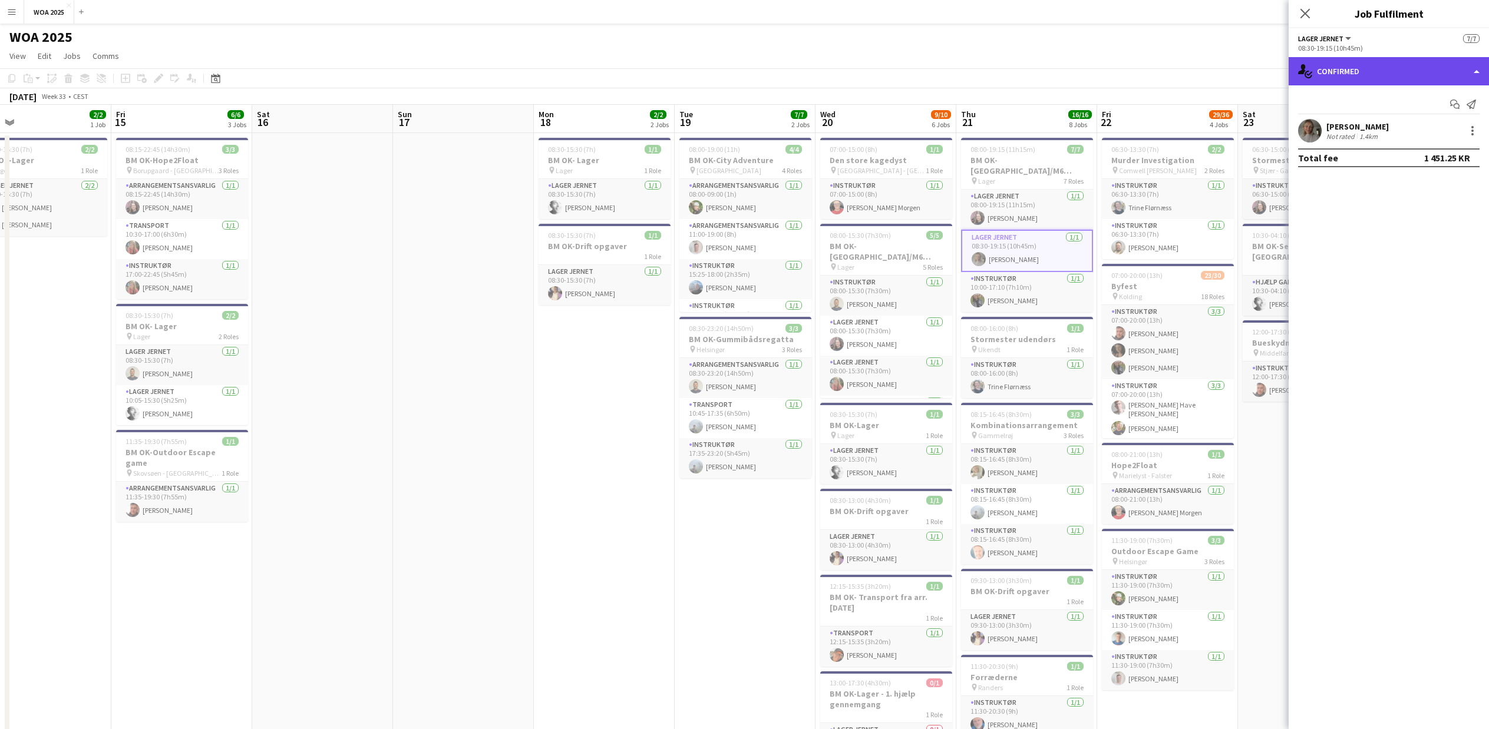
click at [1348, 74] on div "single-neutral-actions-check-2 Confirmed" at bounding box center [1388, 71] width 200 height 28
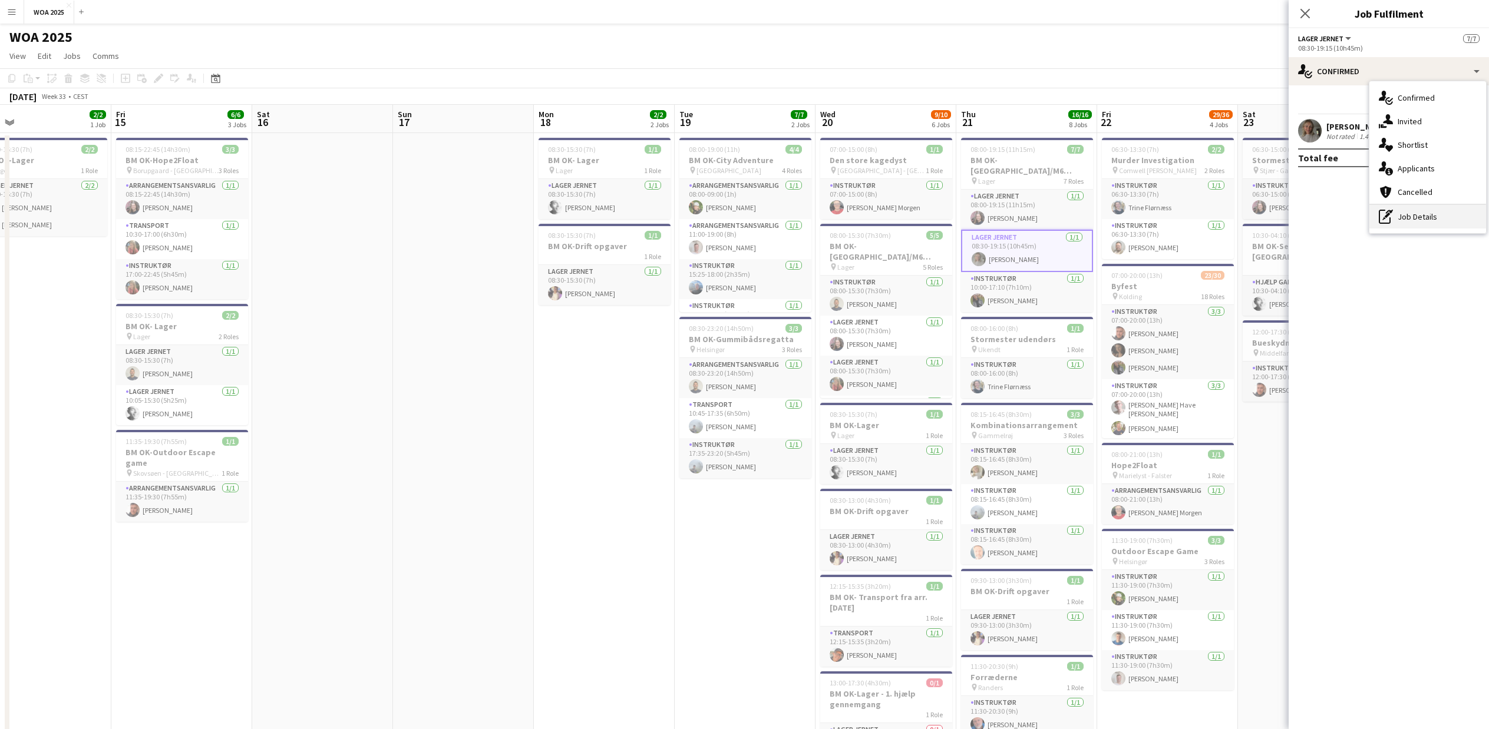
click at [1404, 213] on div "pen-write Job Details" at bounding box center [1427, 217] width 117 height 24
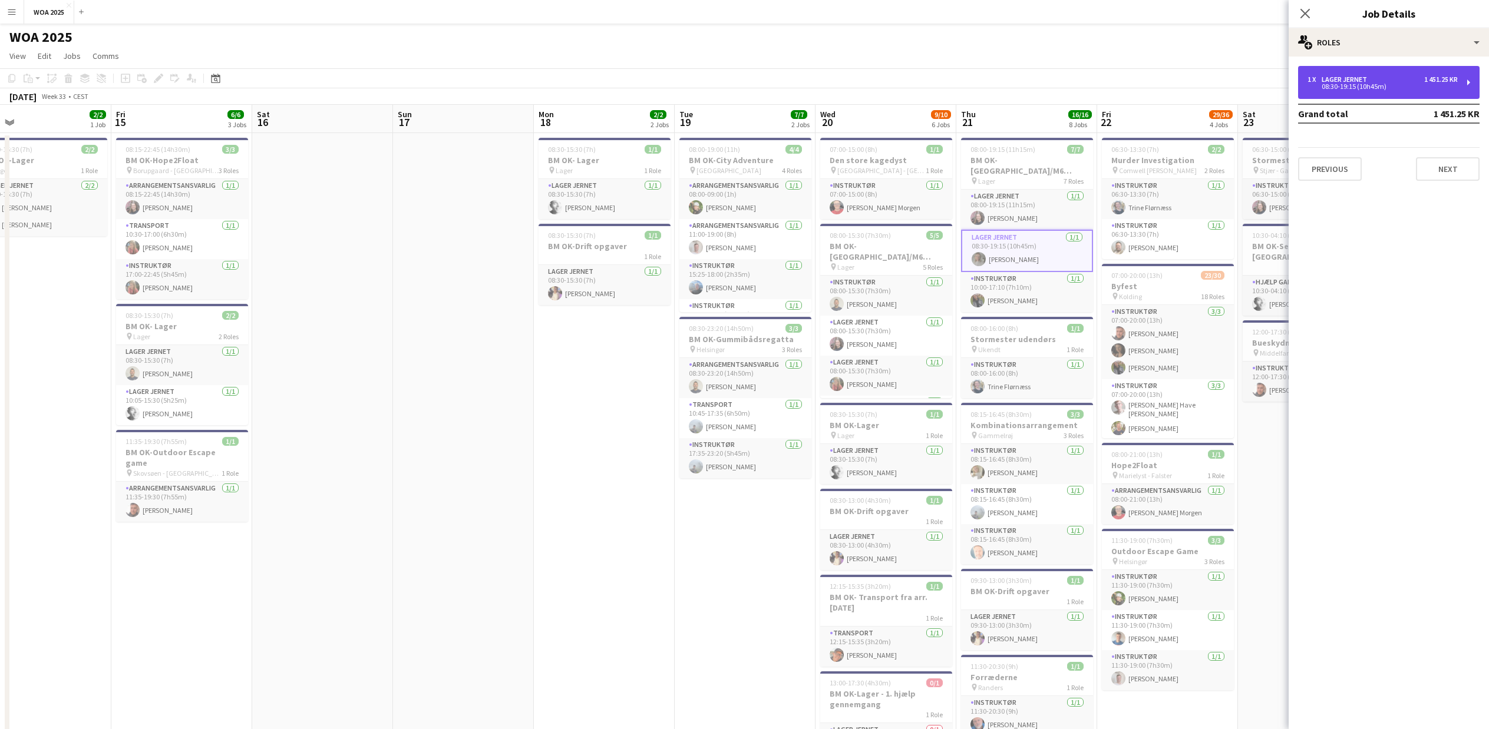
click at [1391, 81] on div "1 x Lager Jernet 1 451.25 KR" at bounding box center [1382, 79] width 150 height 8
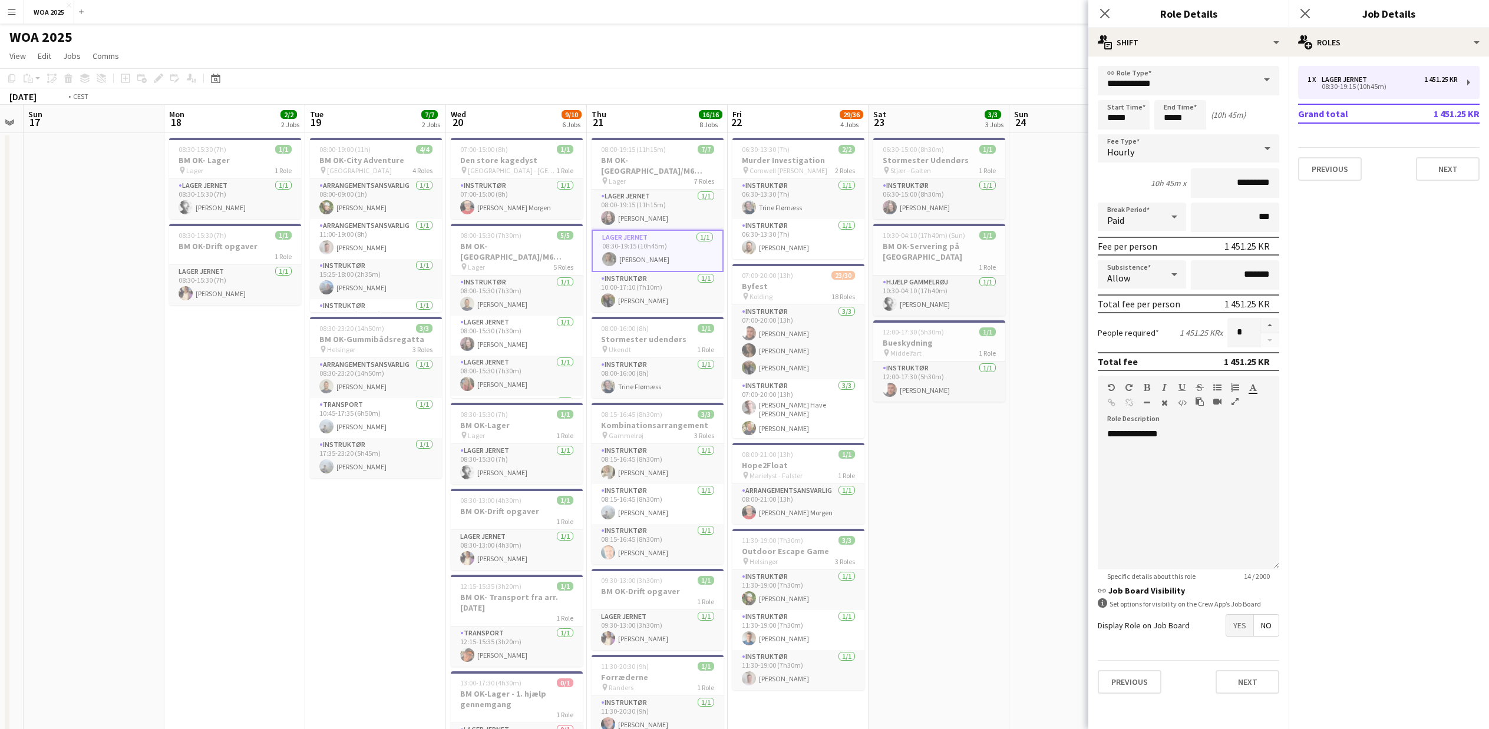
drag, startPoint x: 715, startPoint y: 612, endPoint x: 11, endPoint y: 608, distance: 704.0
click at [51, 612] on app-calendar-viewport "Thu 14 2/2 1 Job Fri 15 6/6 3 Jobs Sat 16 Sun 17 Mon 18 2/2 2 Jobs Tue 19 7/7 2…" at bounding box center [744, 721] width 1489 height 1232
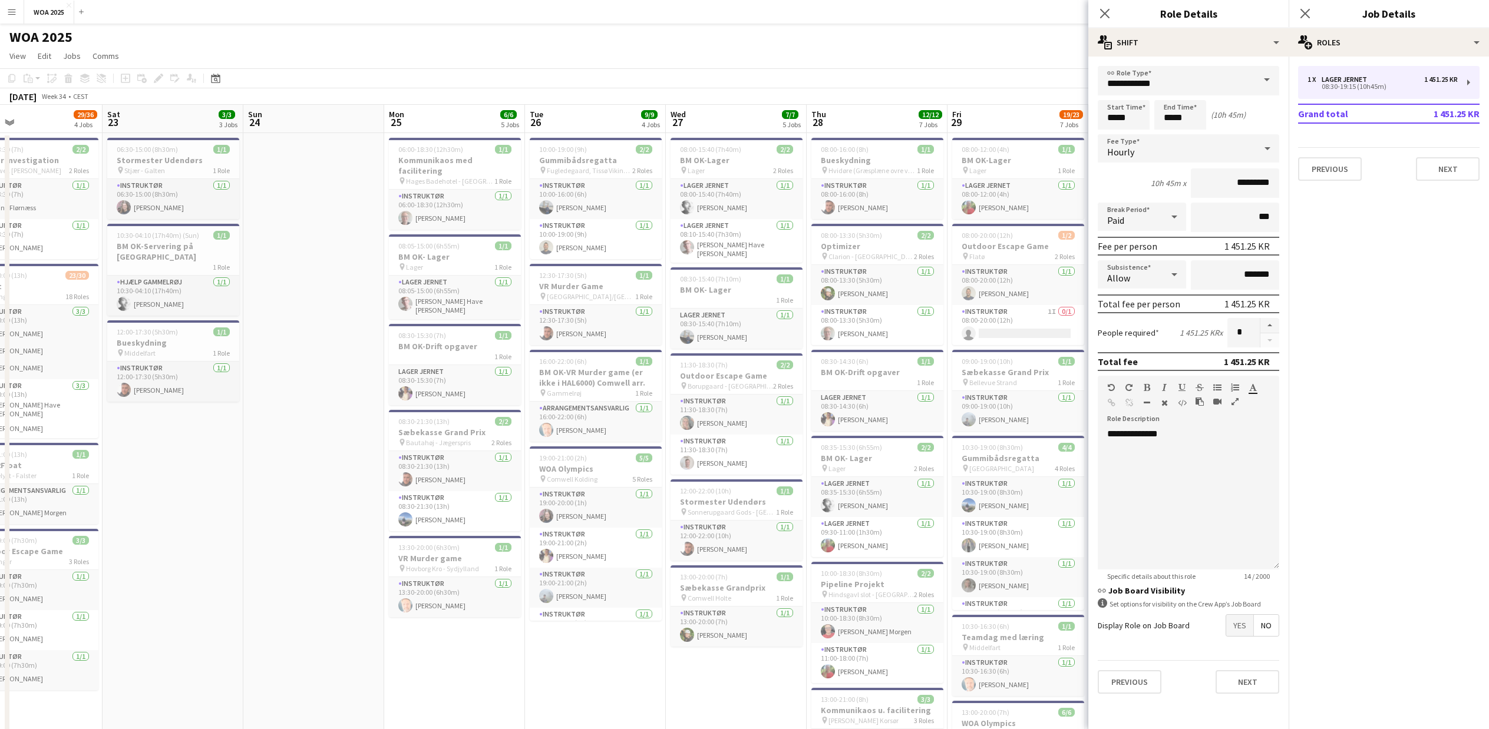
drag, startPoint x: 659, startPoint y: 588, endPoint x: 150, endPoint y: 588, distance: 509.0
click at [150, 588] on app-calendar-viewport "Tue 19 7/7 2 Jobs Wed 20 9/10 6 Jobs Thu 21 16/16 8 Jobs Fri 22 29/36 4 Jobs Sa…" at bounding box center [744, 721] width 1489 height 1232
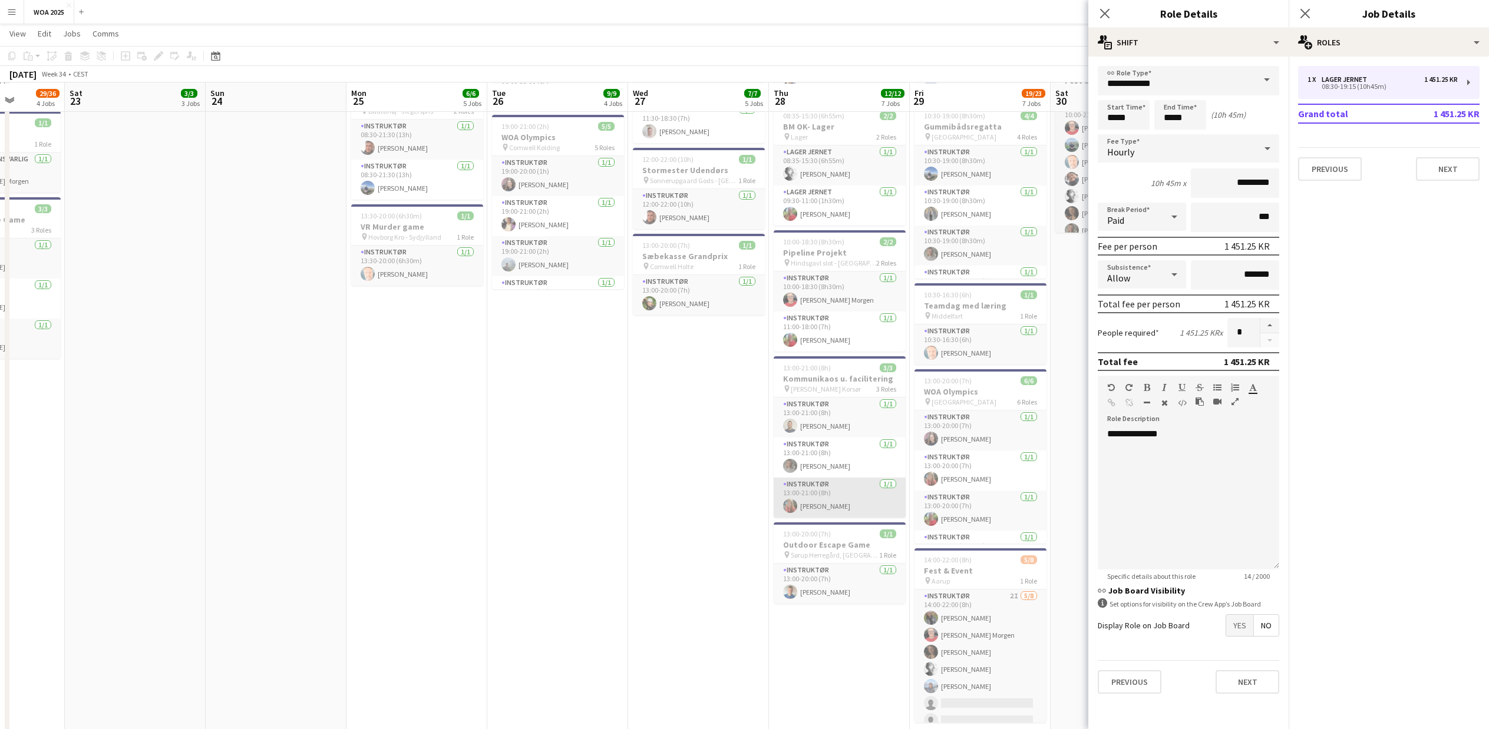
scroll to position [332, 0]
